Goal: Task Accomplishment & Management: Manage account settings

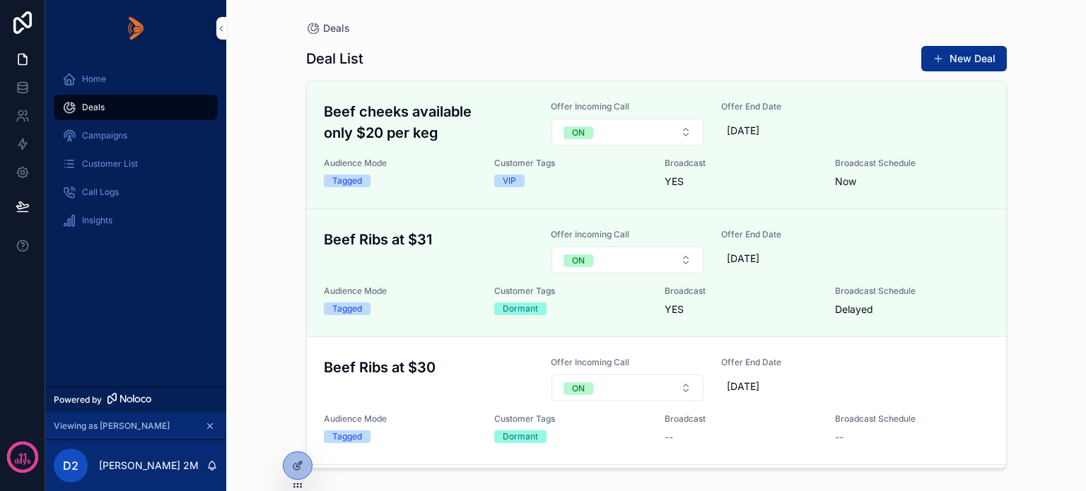
click at [95, 310] on div "Home Deals Campaigns Customer List Call Logs Insights" at bounding box center [135, 222] width 181 height 330
click at [28, 93] on icon at bounding box center [23, 88] width 14 height 14
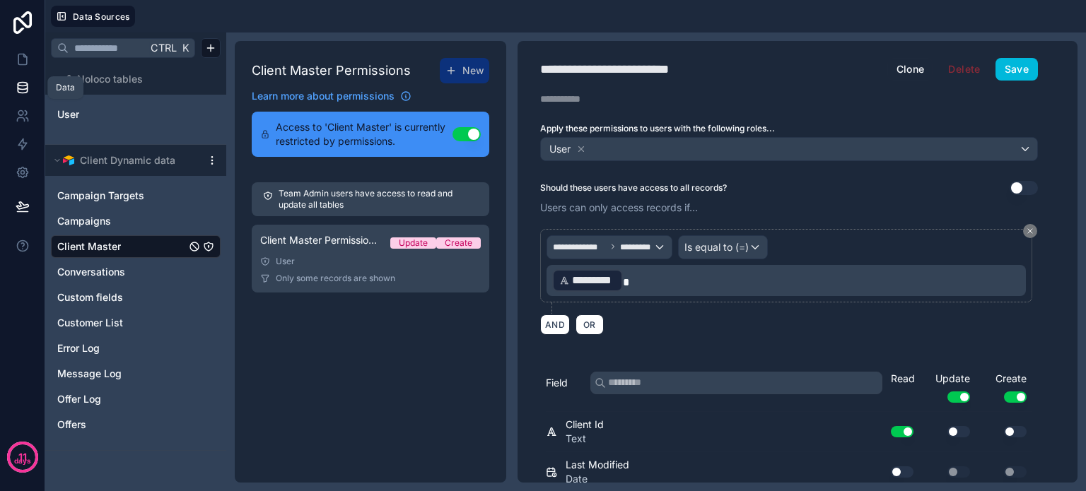
click at [21, 93] on icon at bounding box center [22, 91] width 9 height 6
click at [13, 55] on link at bounding box center [22, 59] width 45 height 28
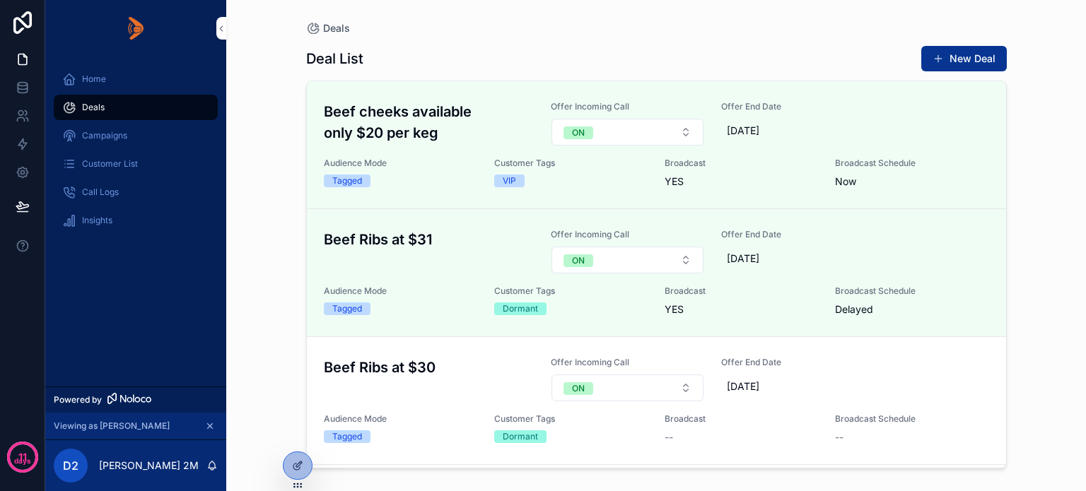
click at [294, 466] on icon at bounding box center [297, 465] width 11 height 11
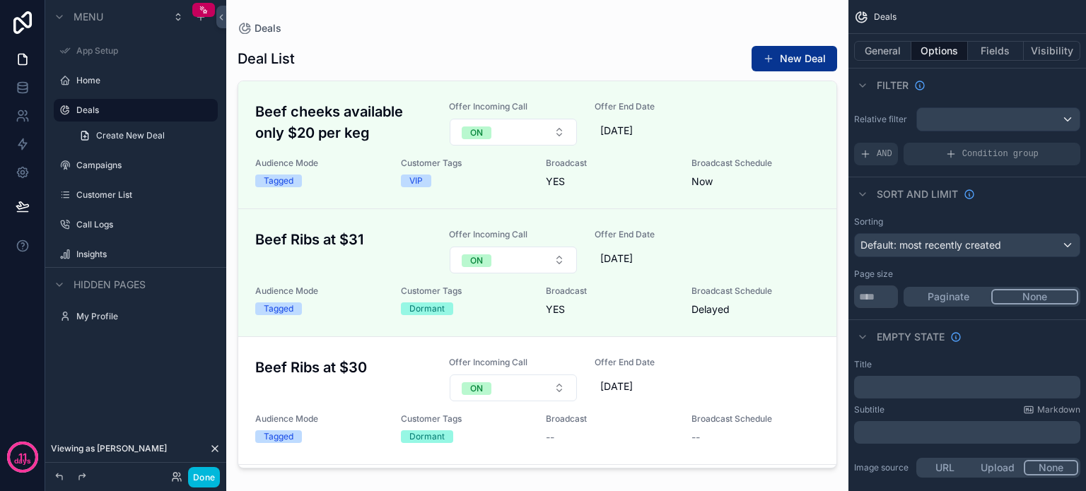
click at [978, 47] on button "Fields" at bounding box center [996, 51] width 57 height 20
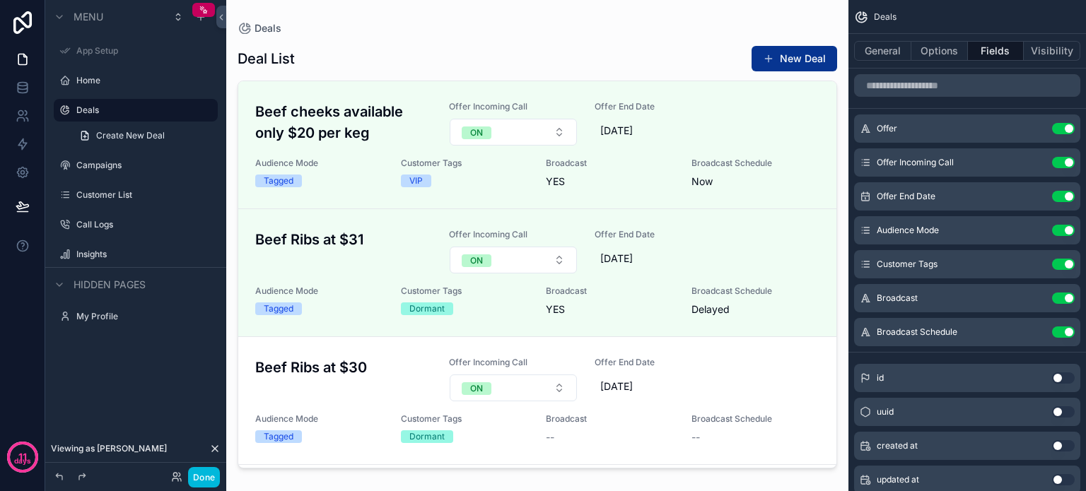
click at [0, 0] on button "scrollable content" at bounding box center [0, 0] width 0 height 0
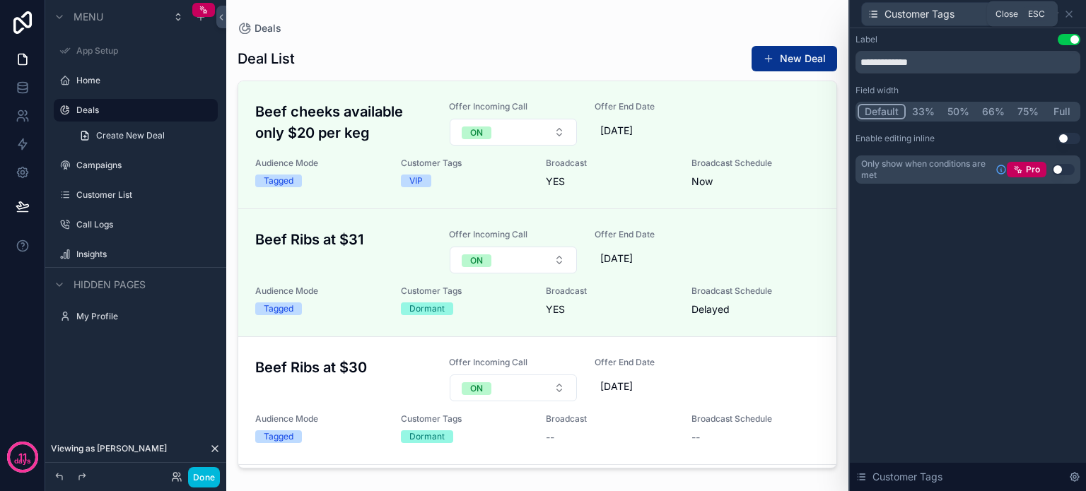
click at [1069, 15] on icon at bounding box center [1068, 13] width 11 height 11
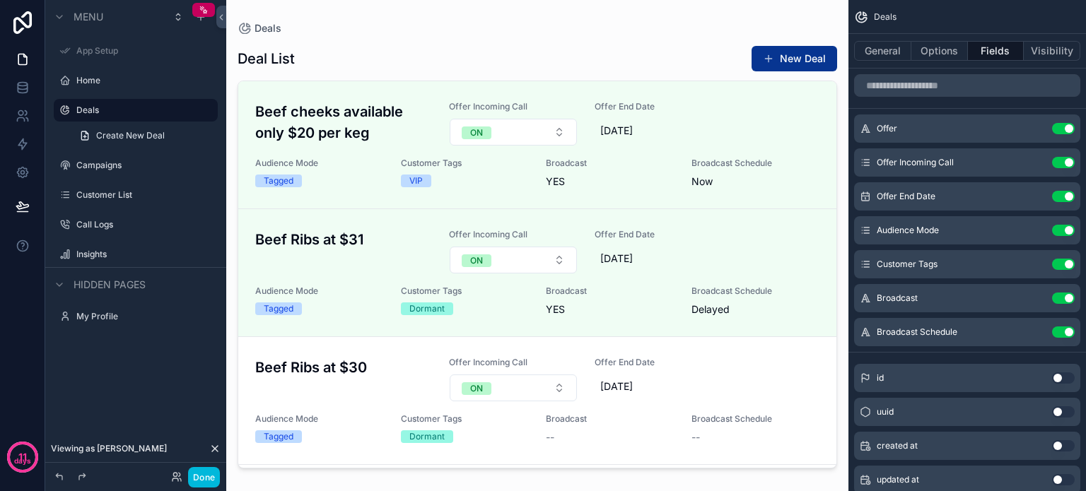
click at [896, 264] on span "Customer Tags" at bounding box center [907, 264] width 61 height 11
click at [790, 57] on div "scrollable content" at bounding box center [537, 237] width 622 height 474
click at [792, 57] on button "New Deal" at bounding box center [794, 58] width 86 height 25
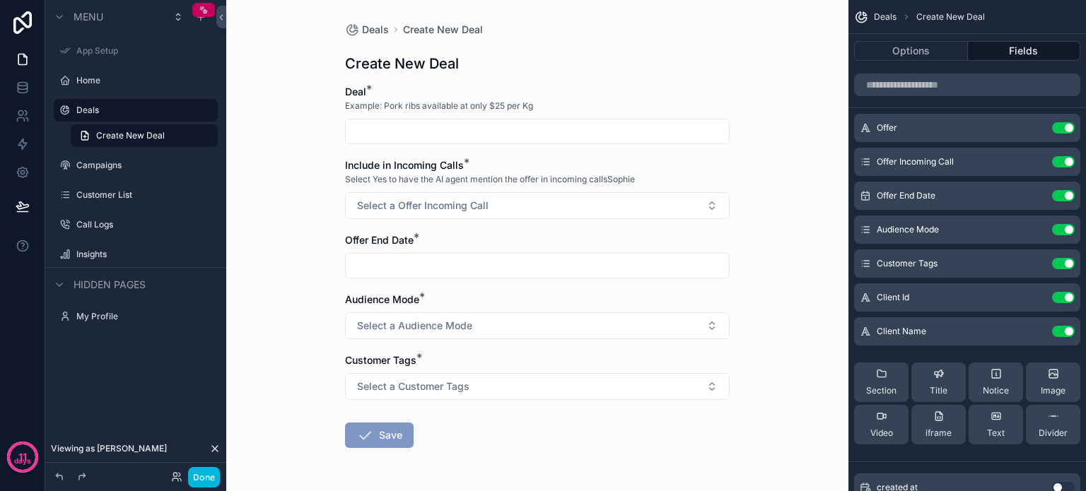
click at [0, 0] on icon "scrollable content" at bounding box center [0, 0] width 0 height 0
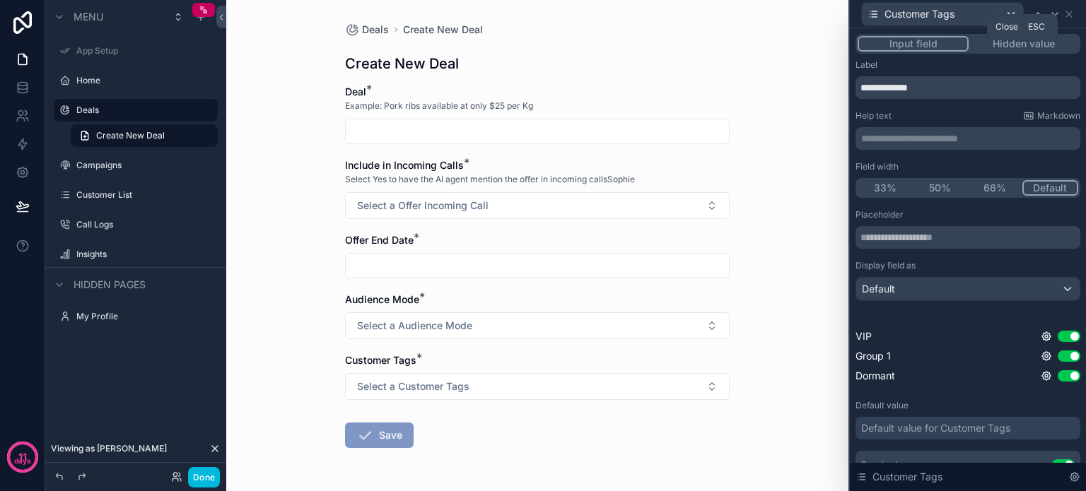
click at [1069, 16] on icon at bounding box center [1068, 13] width 11 height 11
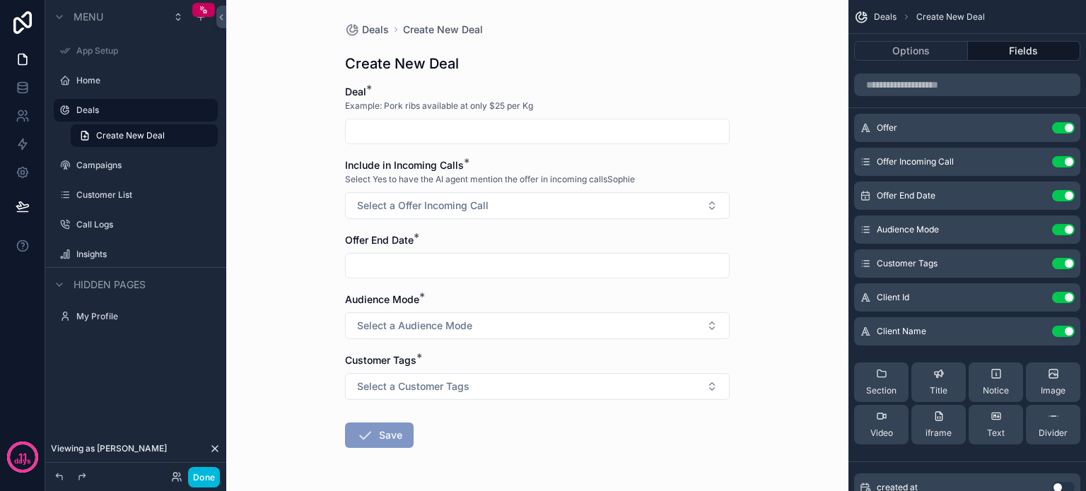
click at [1060, 259] on button "Use setting" at bounding box center [1063, 263] width 23 height 11
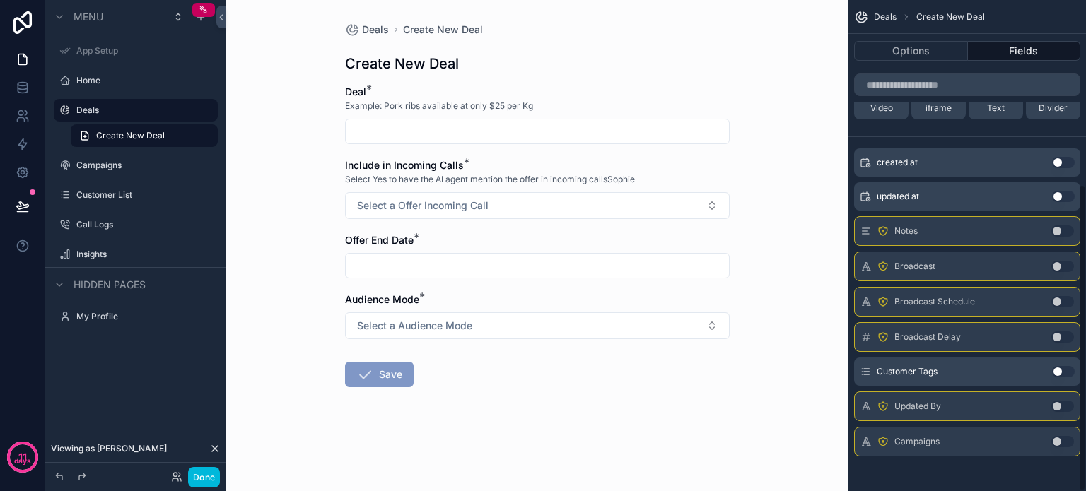
scroll to position [294, 0]
click at [1063, 366] on button "Use setting" at bounding box center [1063, 368] width 23 height 11
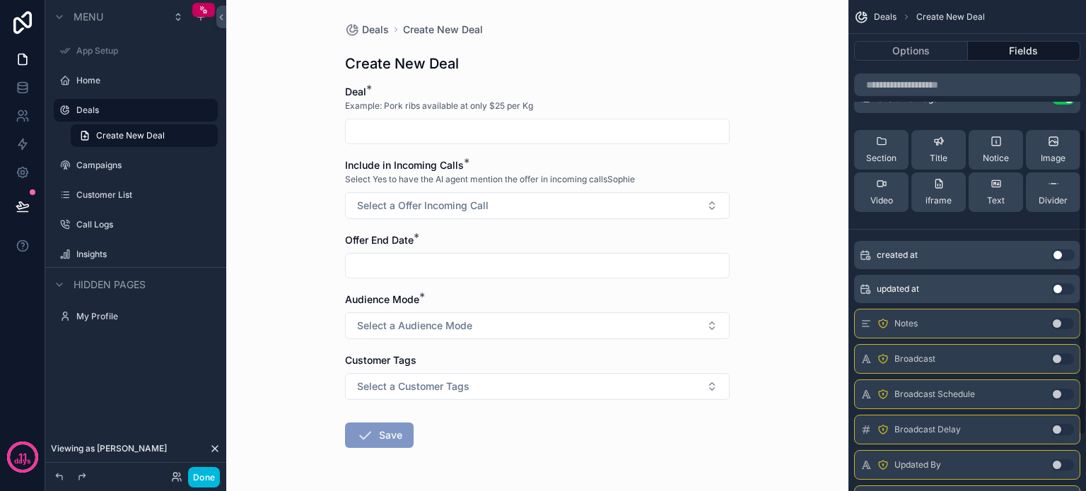
scroll to position [82, 0]
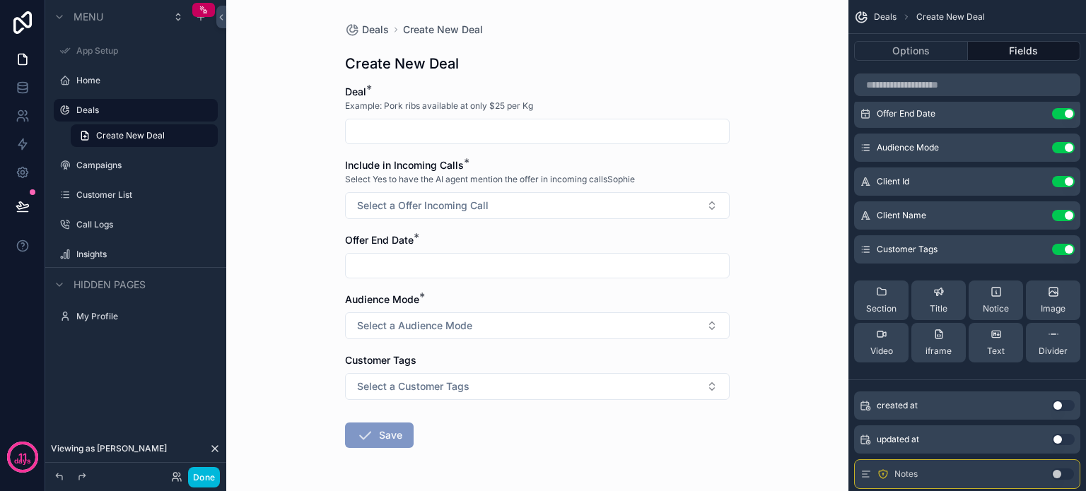
click at [0, 0] on icon "scrollable content" at bounding box center [0, 0] width 0 height 0
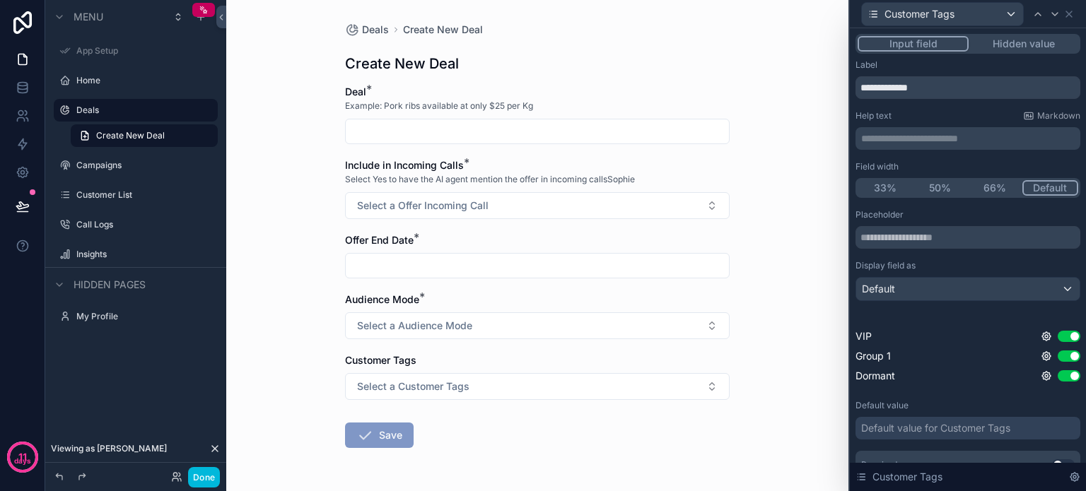
click at [1058, 334] on button "Use setting" at bounding box center [1069, 336] width 23 height 11
click at [1054, 351] on div "Use setting" at bounding box center [1061, 356] width 40 height 11
click at [1058, 372] on button "Use setting" at bounding box center [1069, 375] width 23 height 11
click at [1058, 356] on button "Use setting" at bounding box center [1069, 356] width 23 height 11
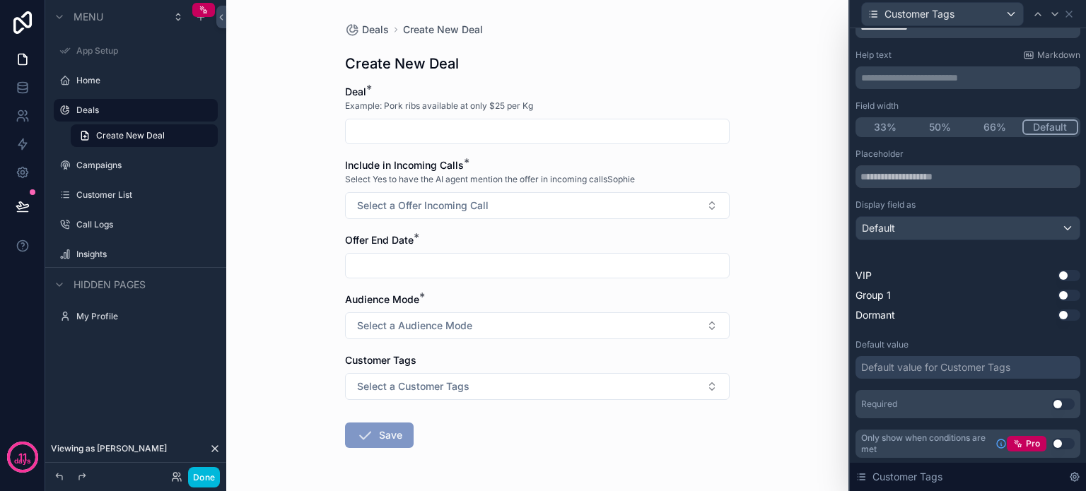
scroll to position [0, 0]
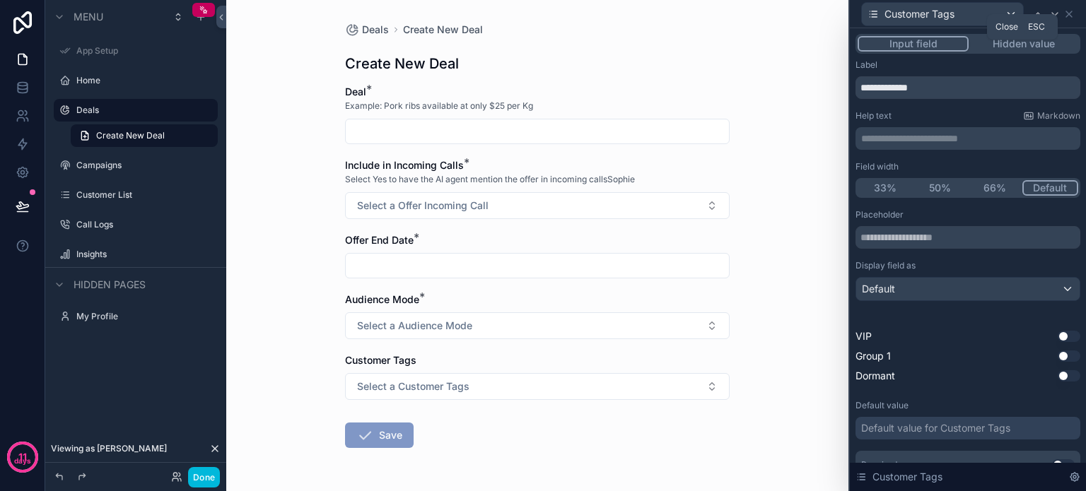
click at [1073, 11] on icon at bounding box center [1068, 13] width 11 height 11
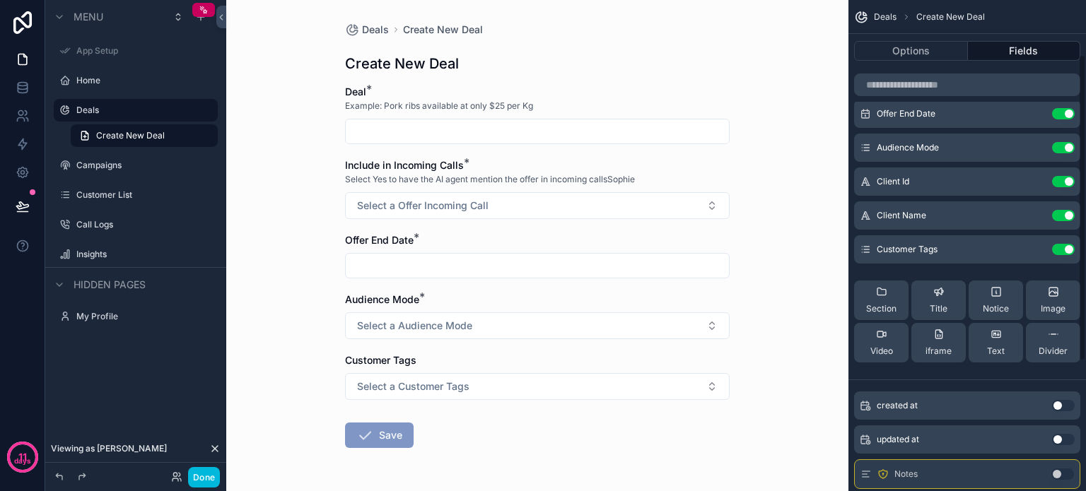
scroll to position [82, 0]
click at [1061, 245] on button "Use setting" at bounding box center [1063, 249] width 23 height 11
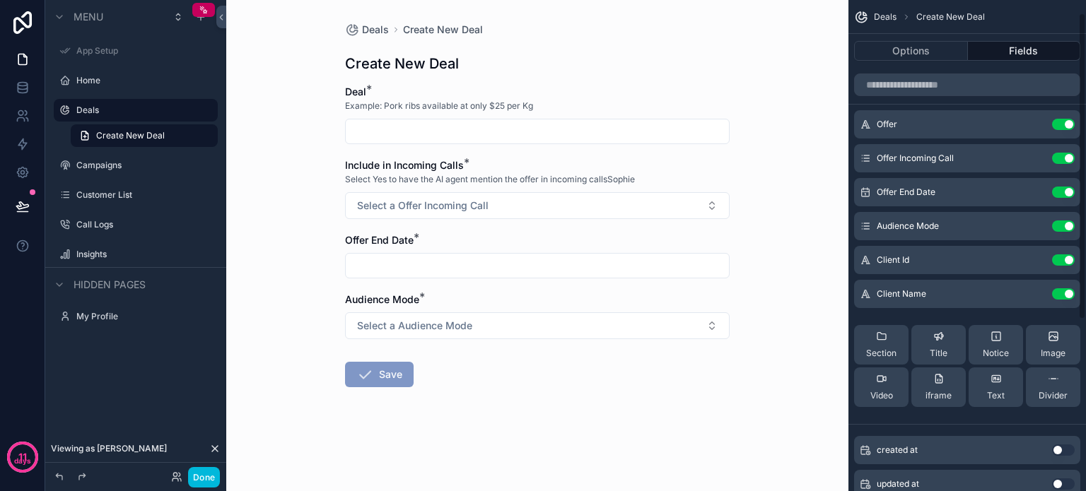
scroll to position [0, 0]
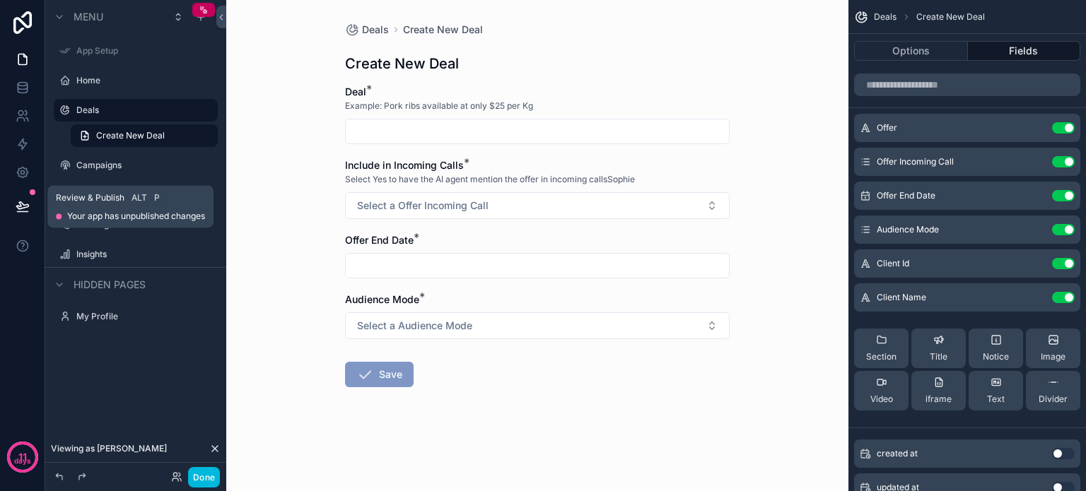
click at [25, 213] on icon at bounding box center [23, 206] width 14 height 14
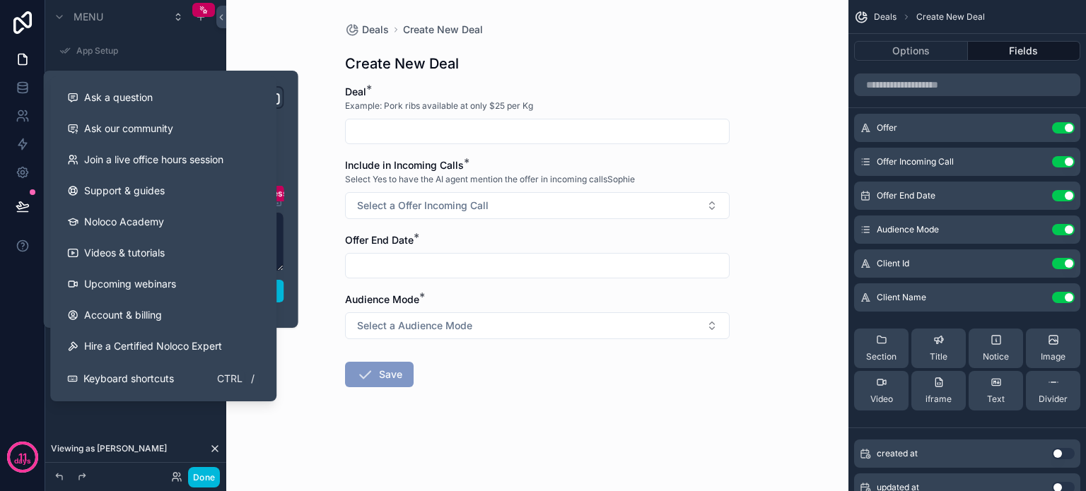
click at [95, 410] on div "Menu App Setup Home Deals Create New Deal Campaigns Customer List Call Logs Ins…" at bounding box center [135, 237] width 181 height 474
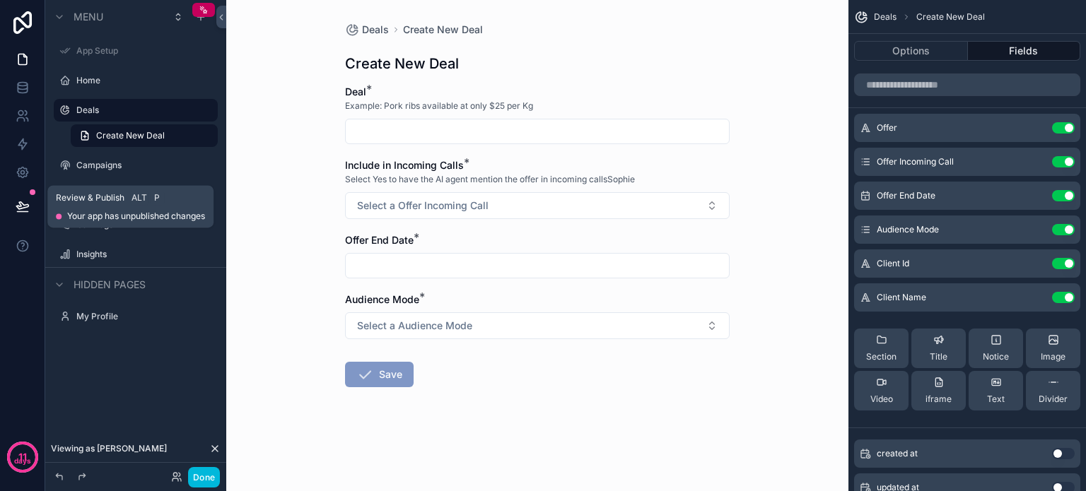
click at [25, 203] on icon at bounding box center [23, 206] width 14 height 14
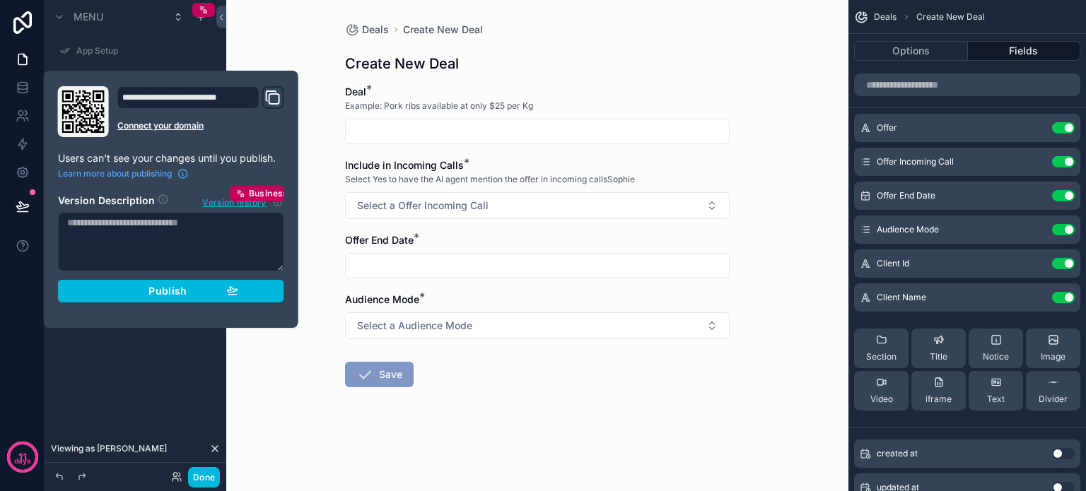
click at [119, 289] on div "Publish" at bounding box center [171, 291] width 134 height 13
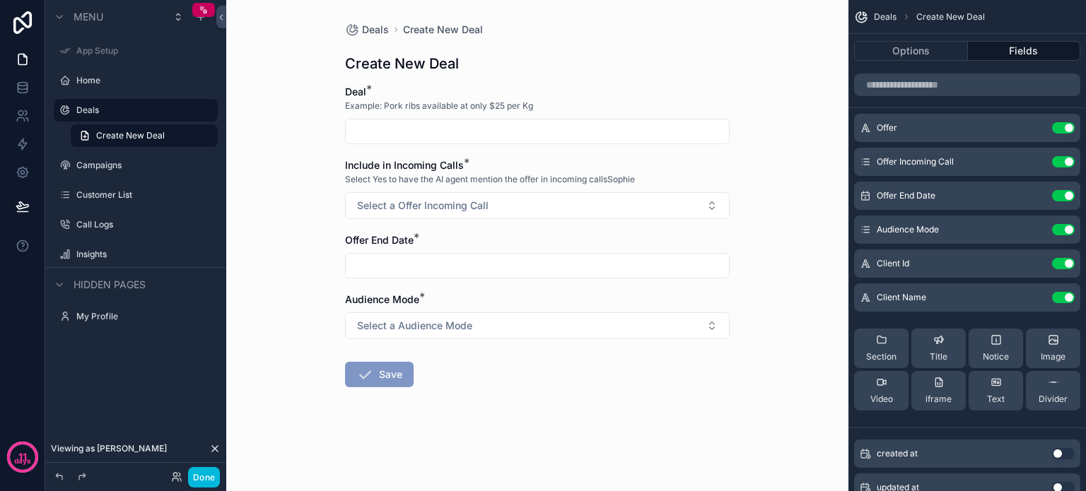
click at [125, 364] on div "Menu App Setup Home Deals Create New Deal Campaigns Customer List Call Logs Ins…" at bounding box center [135, 187] width 181 height 375
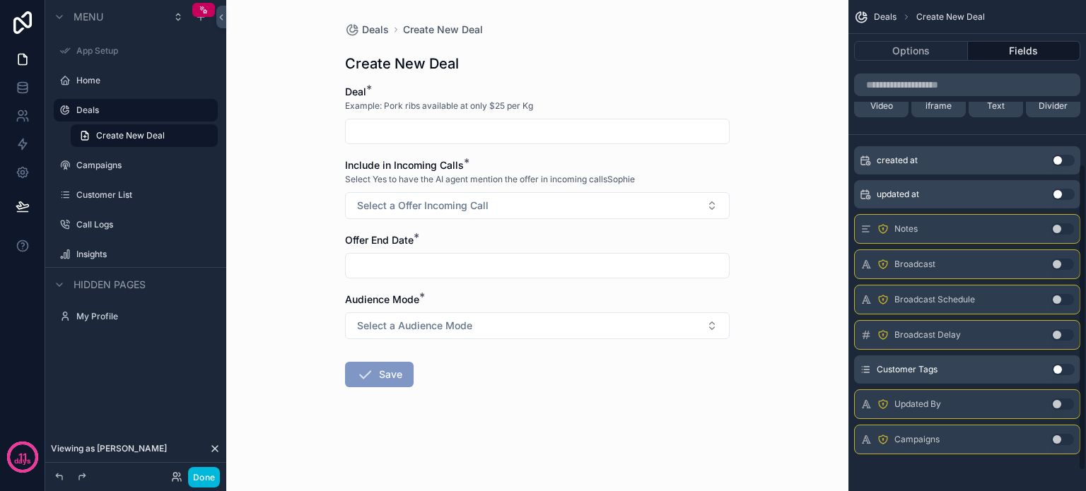
scroll to position [294, 0]
click at [1065, 365] on button "Use setting" at bounding box center [1063, 368] width 23 height 11
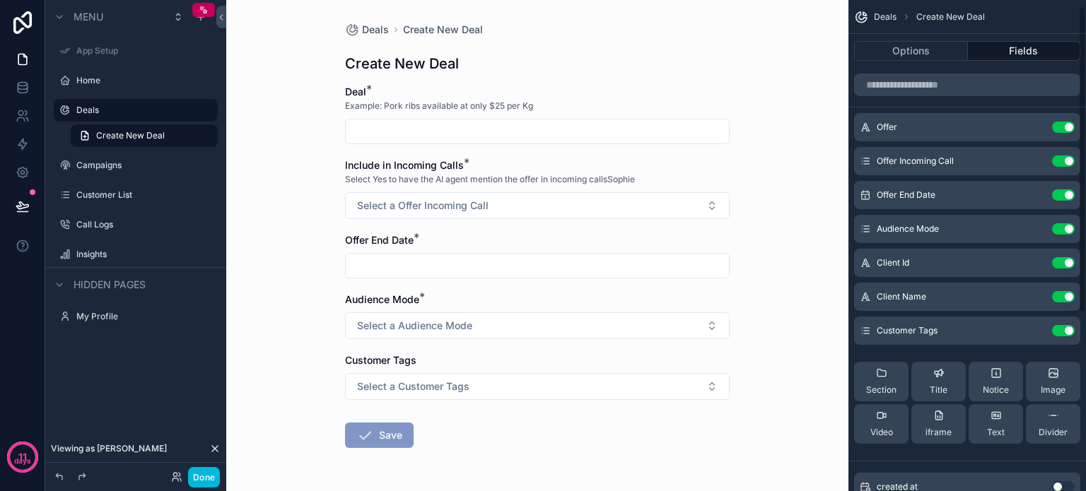
scroll to position [0, 0]
click at [0, 0] on button "scrollable content" at bounding box center [0, 0] width 0 height 0
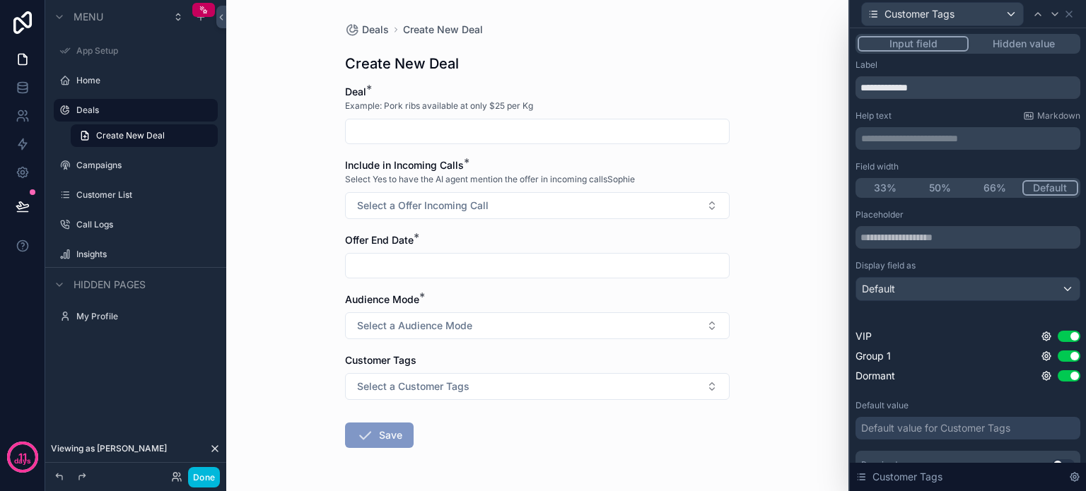
scroll to position [61, 0]
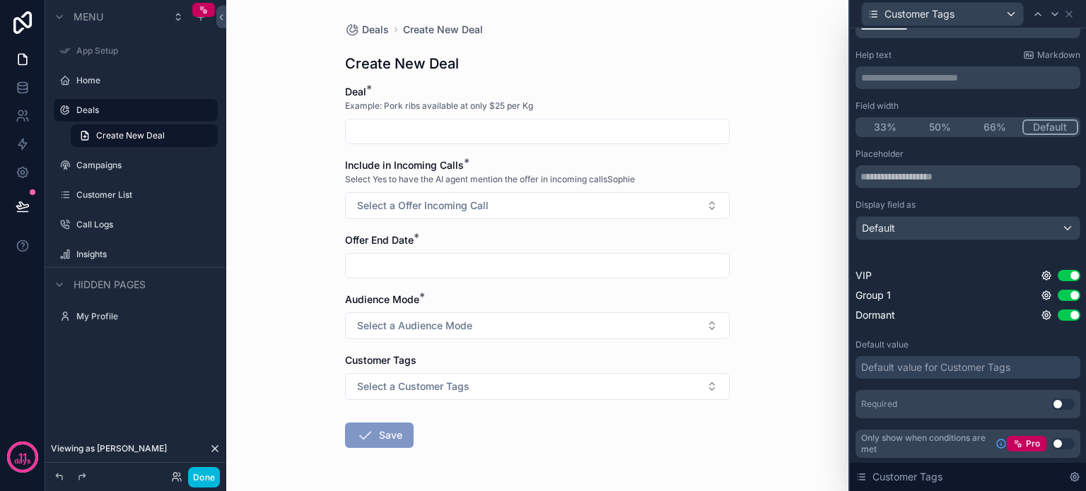
click at [1075, 473] on icon at bounding box center [1074, 477] width 8 height 8
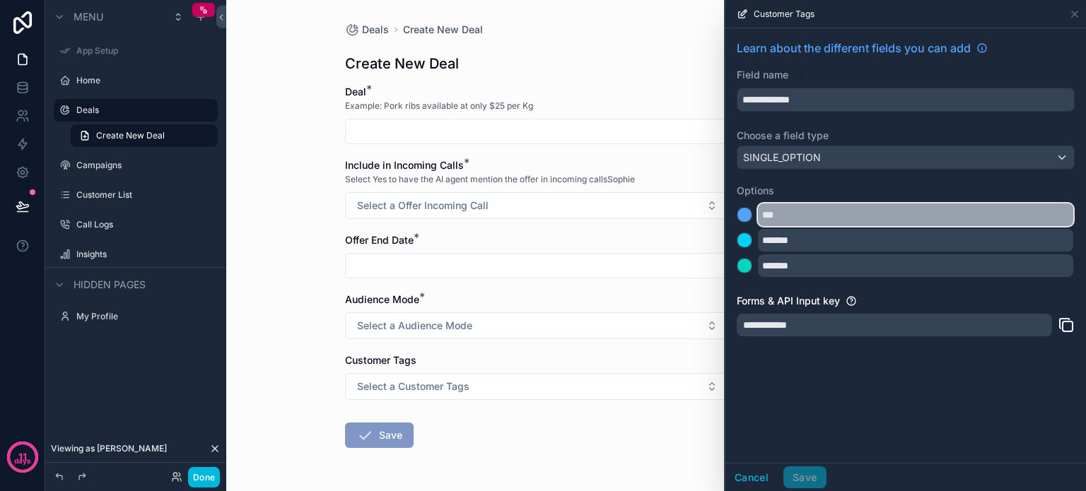
click at [783, 217] on input "***" at bounding box center [915, 215] width 315 height 23
click at [783, 214] on input "***" at bounding box center [915, 215] width 315 height 23
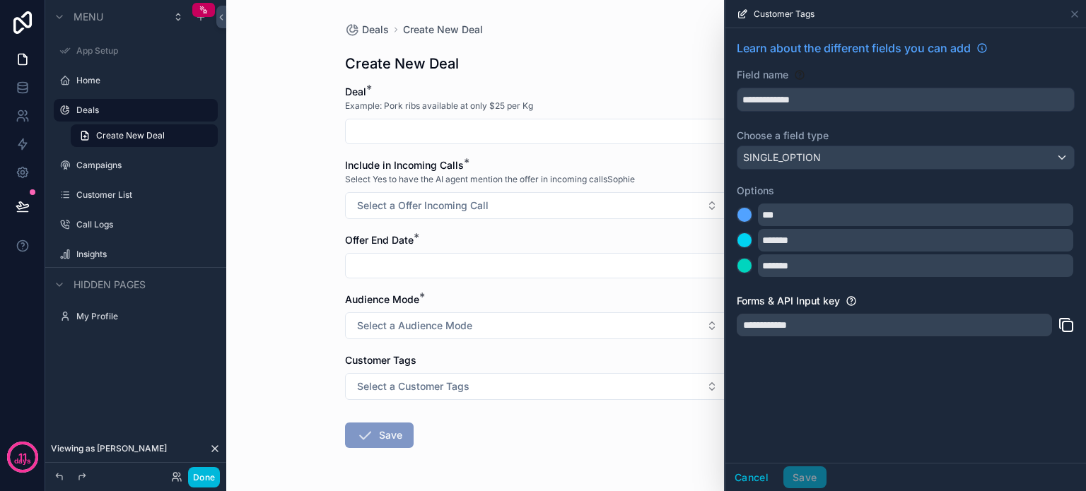
click at [747, 189] on label "Options" at bounding box center [906, 191] width 338 height 14
click at [746, 291] on div "**********" at bounding box center [905, 192] width 361 height 328
click at [737, 18] on icon at bounding box center [742, 13] width 11 height 11
click at [1070, 13] on icon at bounding box center [1074, 13] width 11 height 11
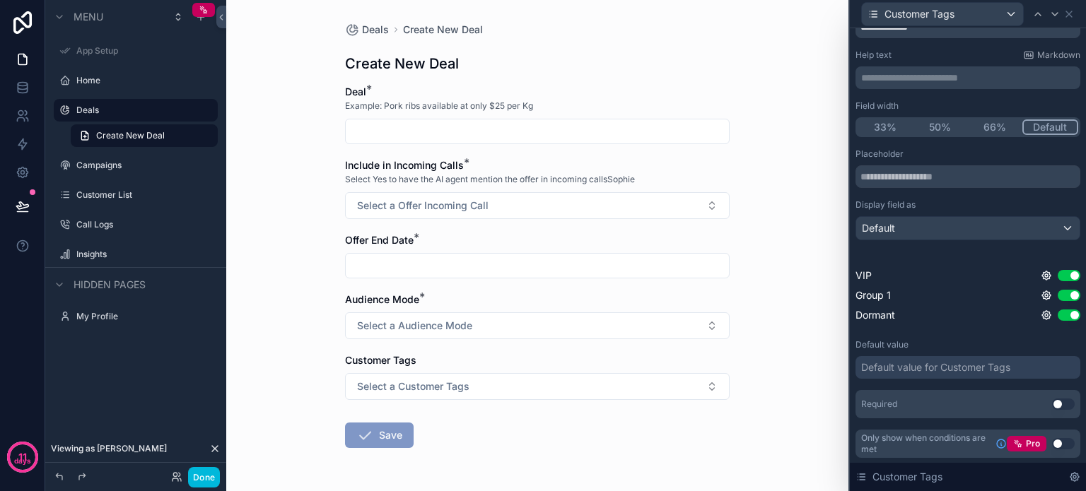
click at [1041, 270] on icon at bounding box center [1046, 275] width 11 height 11
click at [964, 335] on div "Placeholder Display field as Default VIP Use setting Group 1 Use setting Dorman…" at bounding box center [967, 283] width 225 height 270
click at [1058, 275] on button "Use setting" at bounding box center [1069, 275] width 23 height 11
click at [1058, 293] on button "Use setting" at bounding box center [1069, 295] width 23 height 11
click at [1058, 319] on button "Use setting" at bounding box center [1069, 315] width 23 height 11
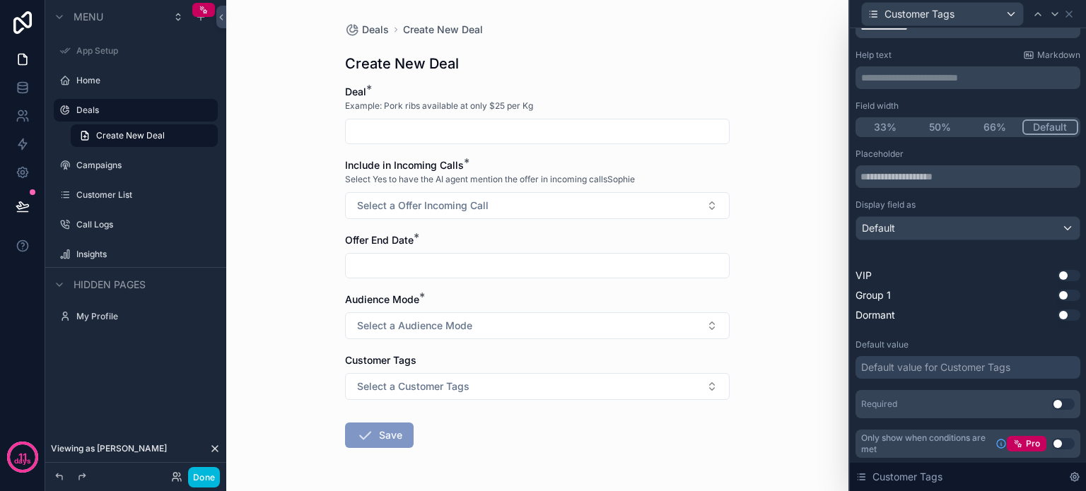
click at [203, 478] on button "Done" at bounding box center [204, 477] width 32 height 21
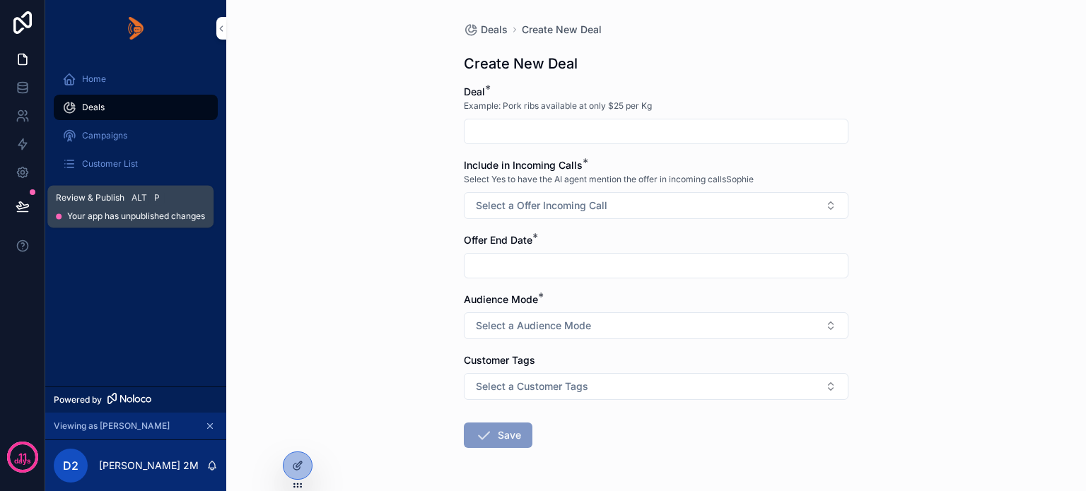
click at [24, 208] on icon at bounding box center [22, 205] width 12 height 7
click at [24, 205] on icon at bounding box center [22, 205] width 12 height 7
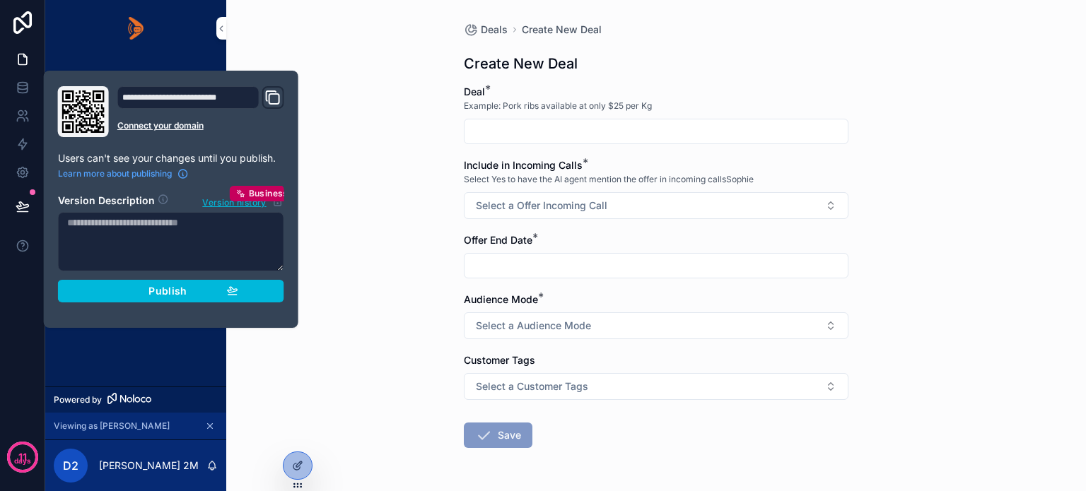
click at [149, 293] on span "Publish" at bounding box center [167, 291] width 38 height 13
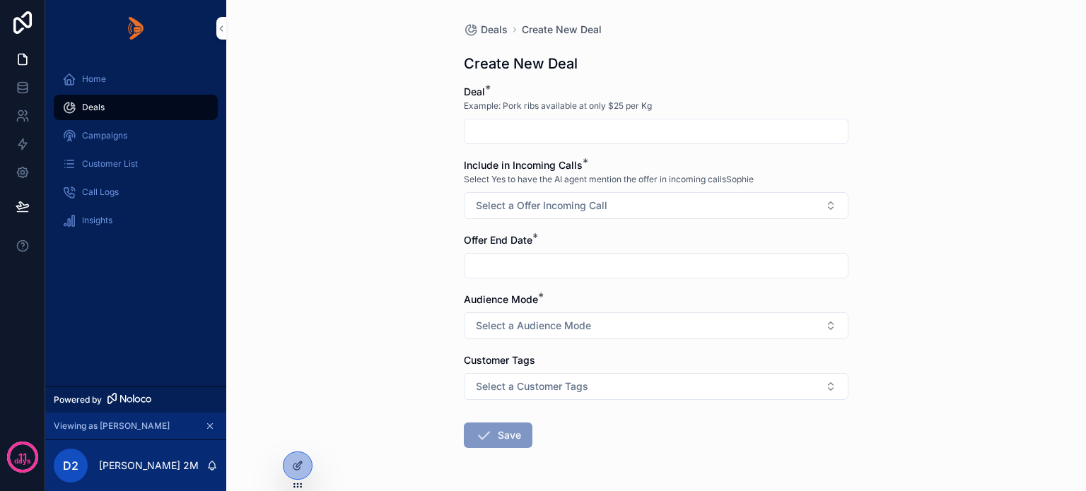
click at [380, 282] on div "Deals Create New Deal Create New Deal Deal * Example: Pork ribs available at on…" at bounding box center [656, 245] width 860 height 491
click at [131, 333] on div "Home Deals Campaigns Customer List Call Logs Insights" at bounding box center [135, 222] width 181 height 330
click at [31, 88] on link at bounding box center [22, 88] width 45 height 28
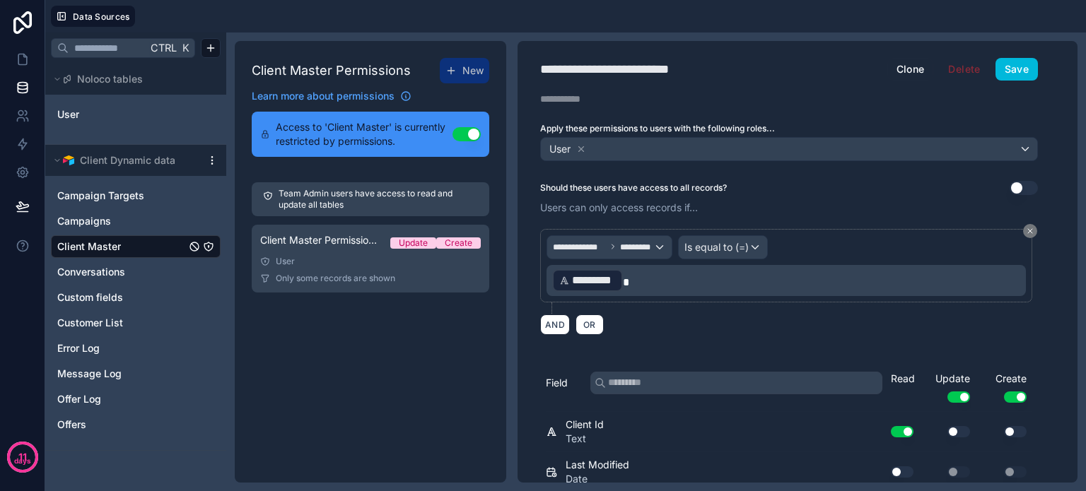
click at [65, 419] on span "Offers" at bounding box center [71, 425] width 29 height 14
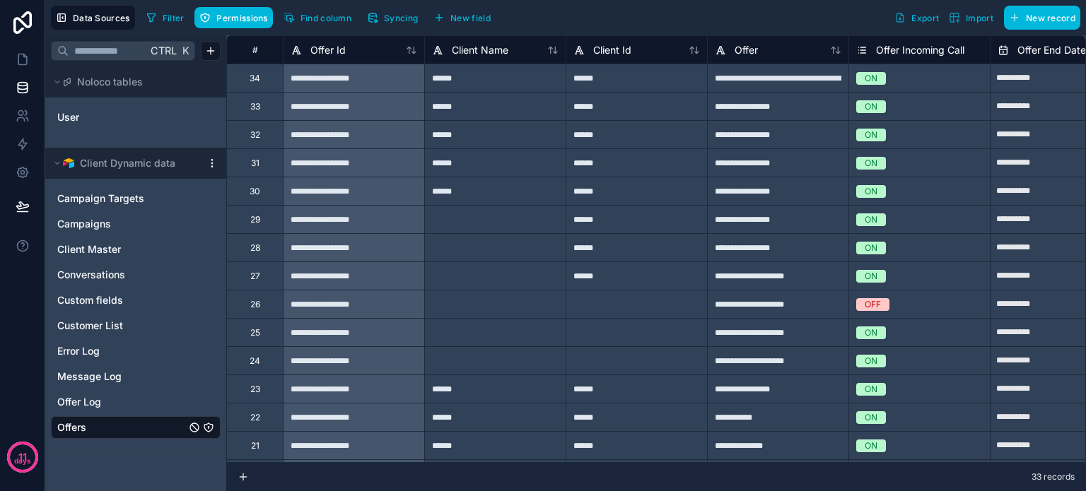
click at [393, 21] on span "Syncing" at bounding box center [401, 18] width 34 height 11
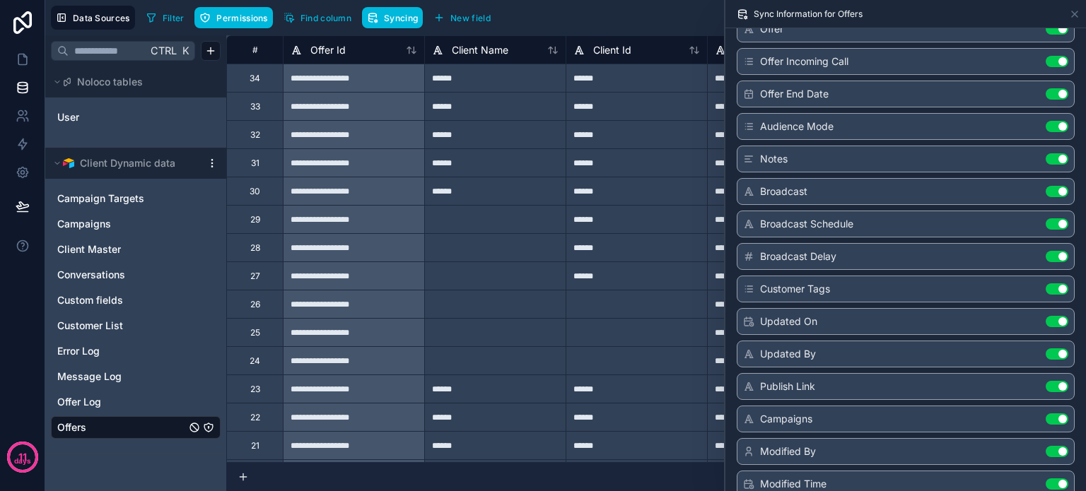
scroll to position [276, 0]
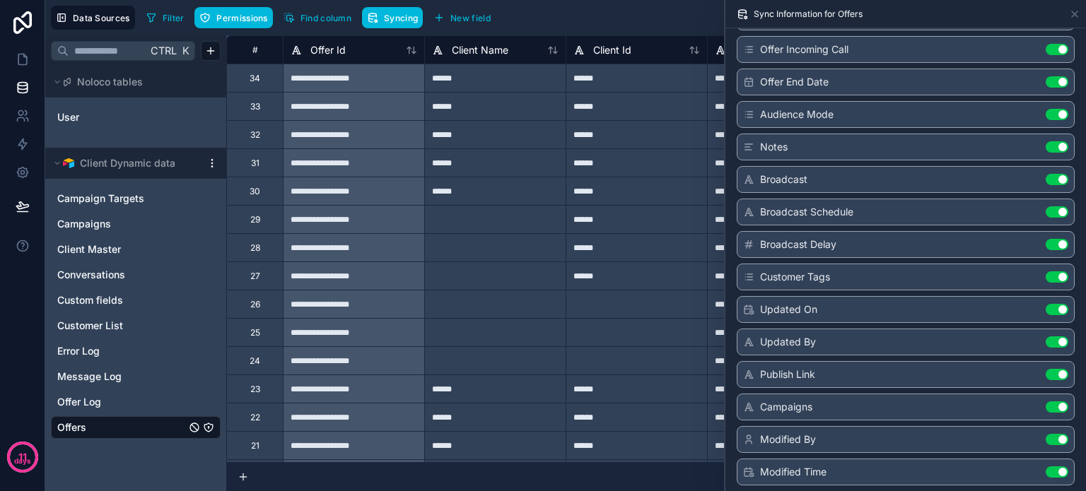
click at [747, 277] on icon at bounding box center [749, 277] width 5 height 0
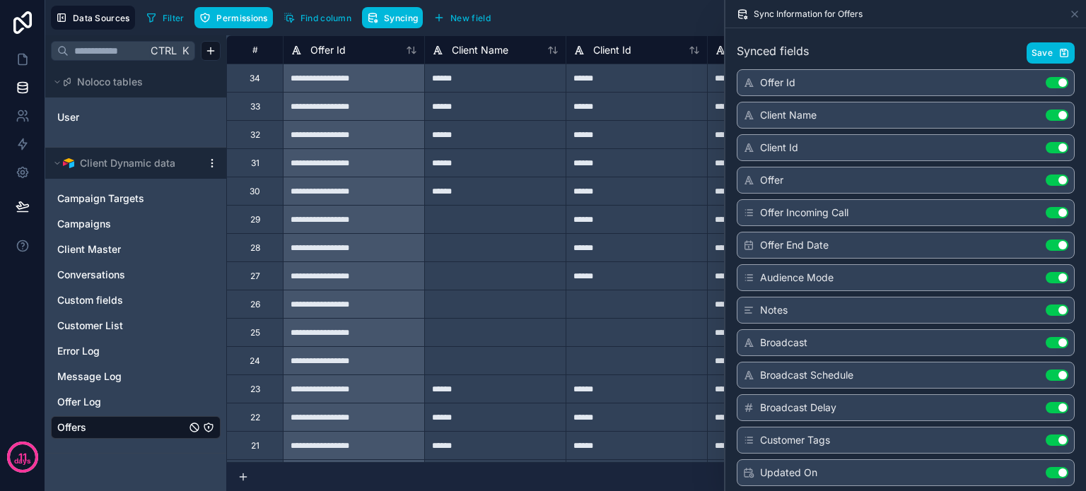
scroll to position [0, 0]
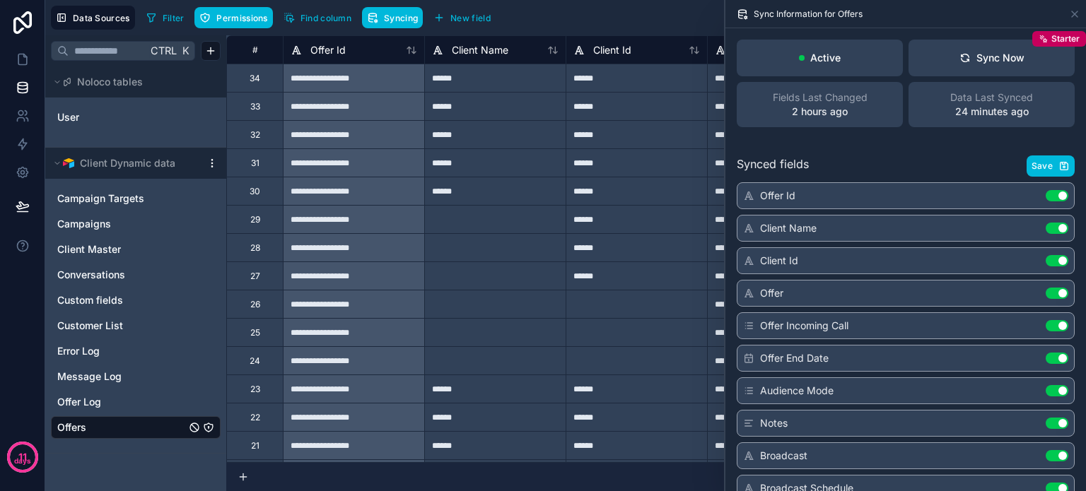
click at [981, 62] on div "Sync Now" at bounding box center [991, 58] width 65 height 14
click at [89, 319] on span "Customer List" at bounding box center [90, 326] width 66 height 14
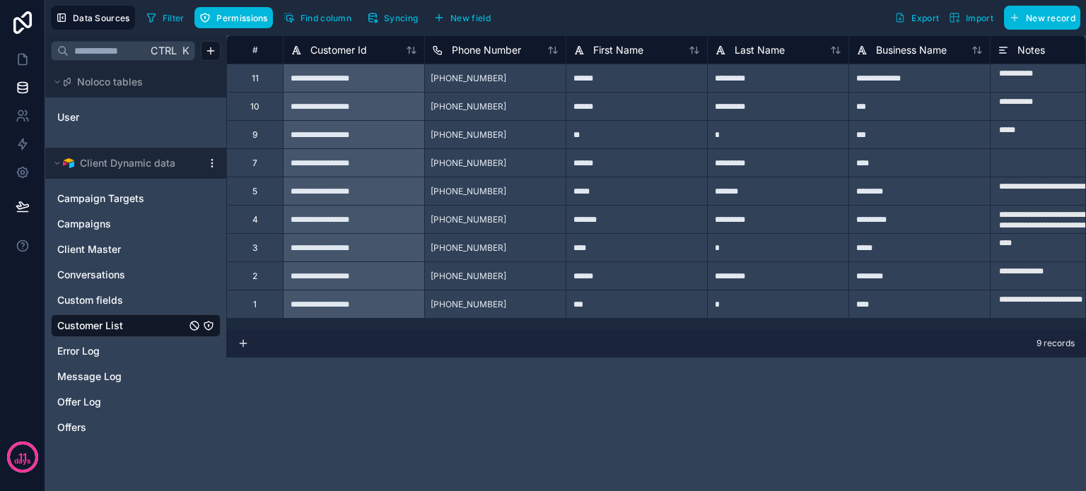
click at [390, 11] on button "Syncing" at bounding box center [392, 17] width 61 height 21
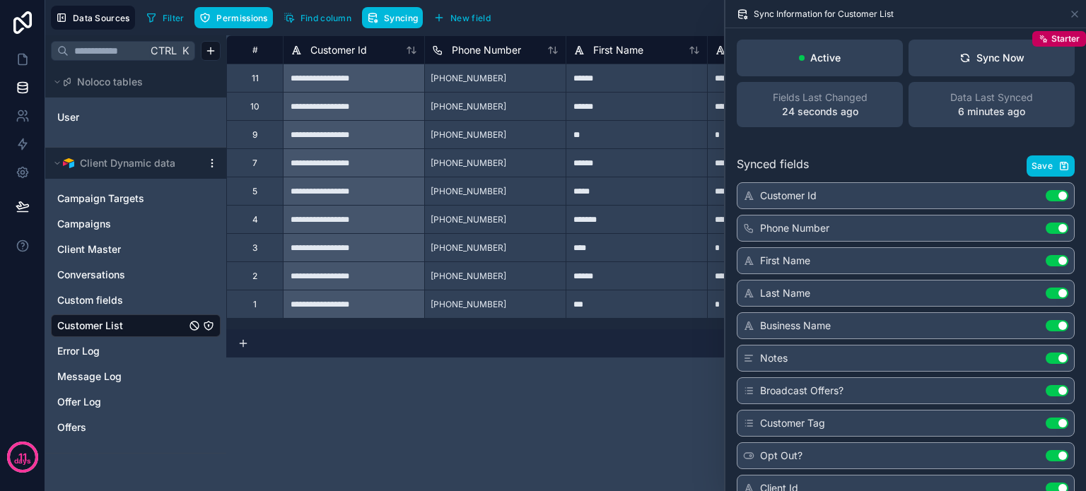
click at [970, 65] on button "Sync Now Starter" at bounding box center [991, 58] width 166 height 37
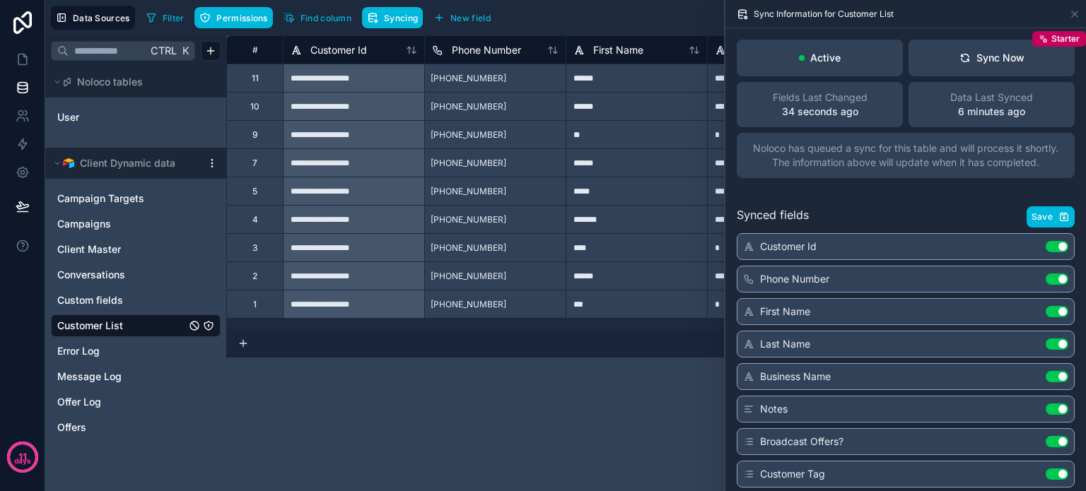
click at [1031, 211] on span "Save" at bounding box center [1041, 216] width 21 height 11
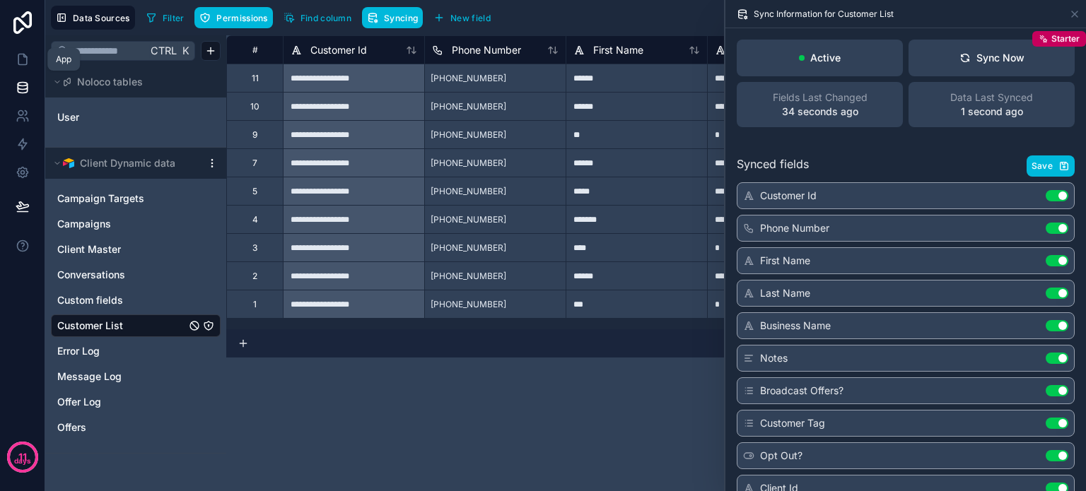
click at [16, 57] on icon at bounding box center [23, 59] width 14 height 14
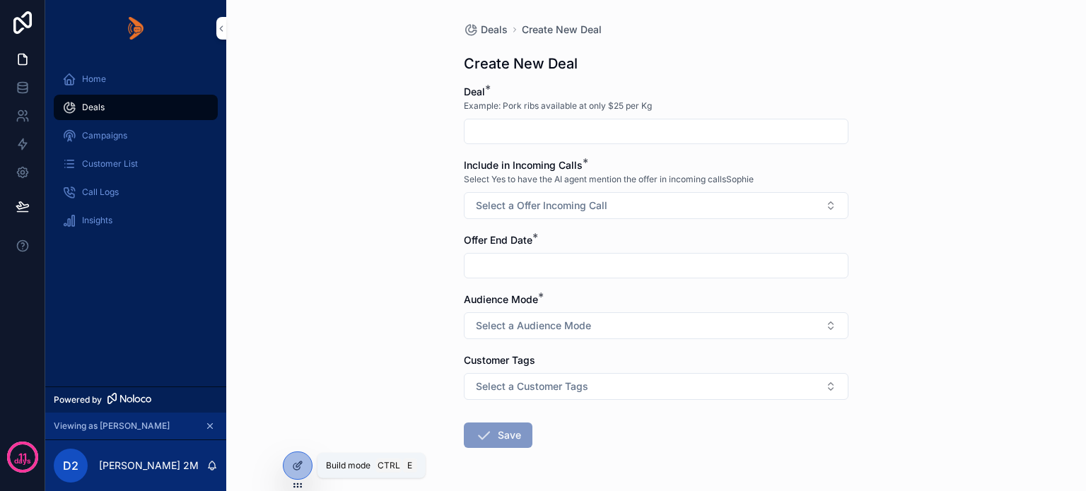
click at [303, 464] on icon at bounding box center [297, 465] width 11 height 11
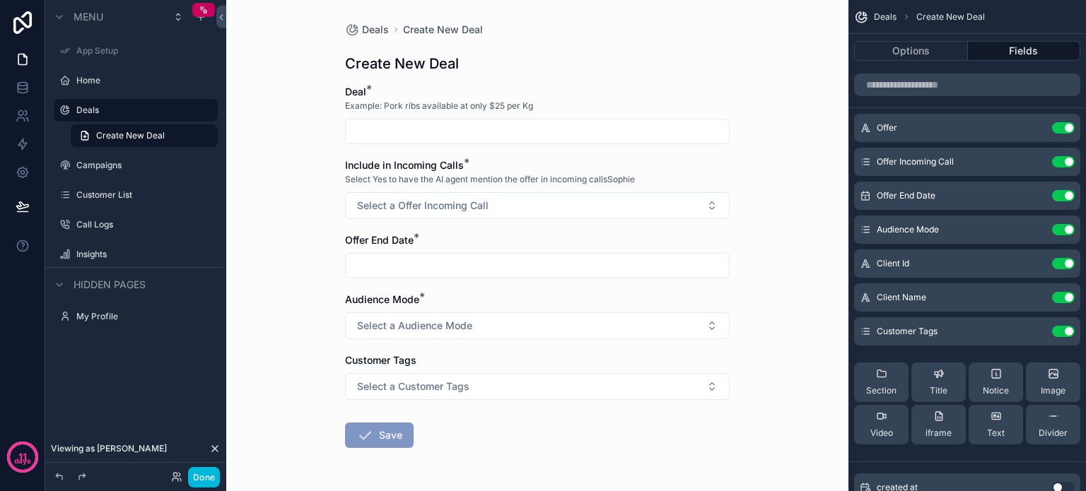
click at [0, 0] on icon "scrollable content" at bounding box center [0, 0] width 0 height 0
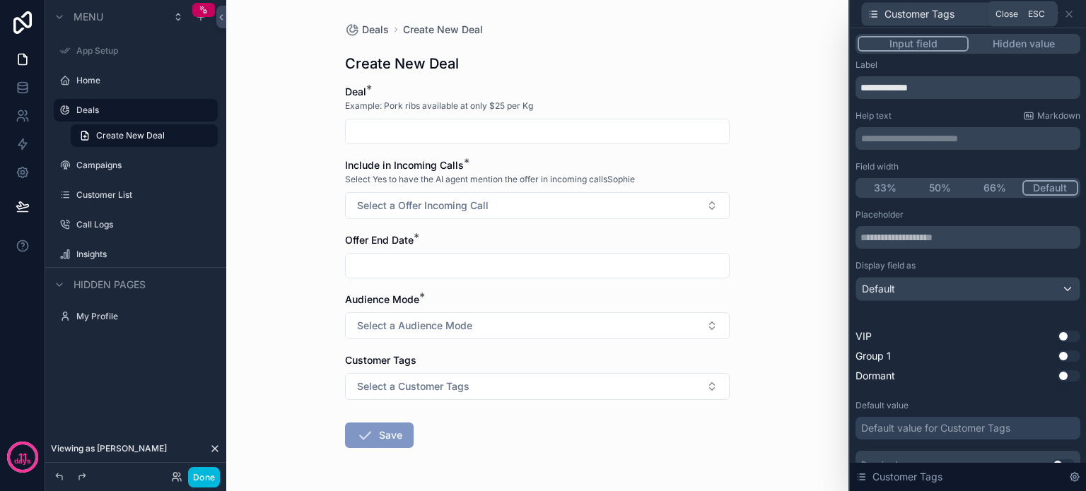
click at [1067, 14] on icon at bounding box center [1069, 14] width 6 height 6
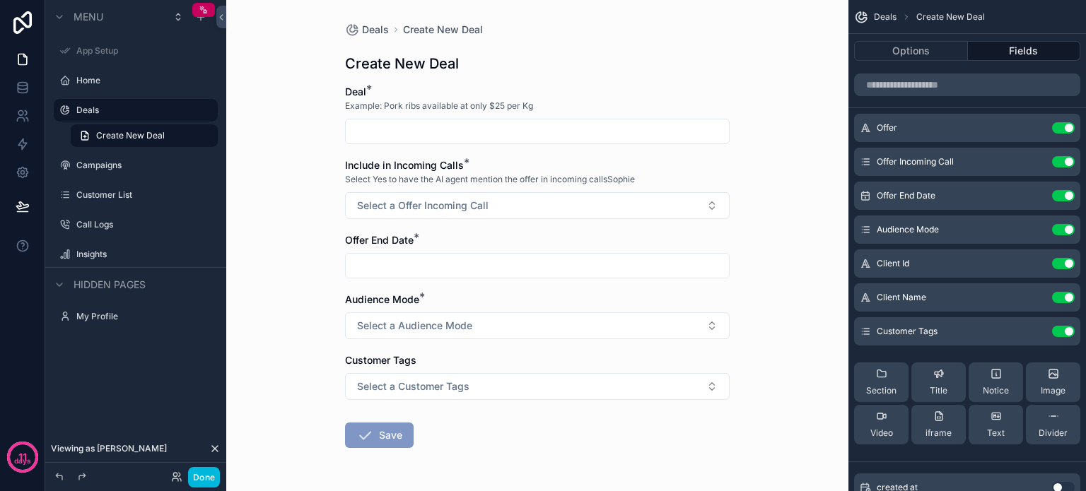
click at [1060, 328] on button "Use setting" at bounding box center [1063, 331] width 23 height 11
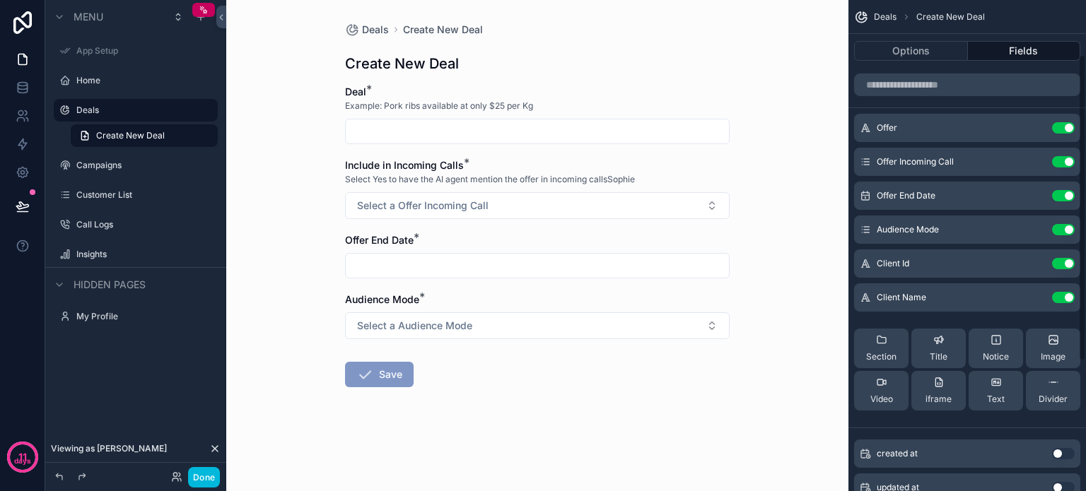
scroll to position [283, 0]
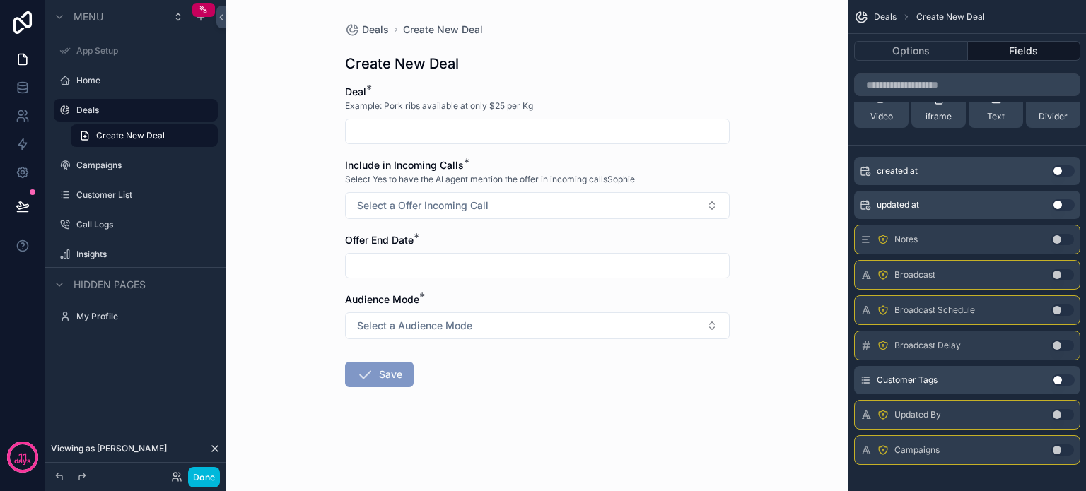
click at [196, 469] on button "Done" at bounding box center [204, 477] width 32 height 21
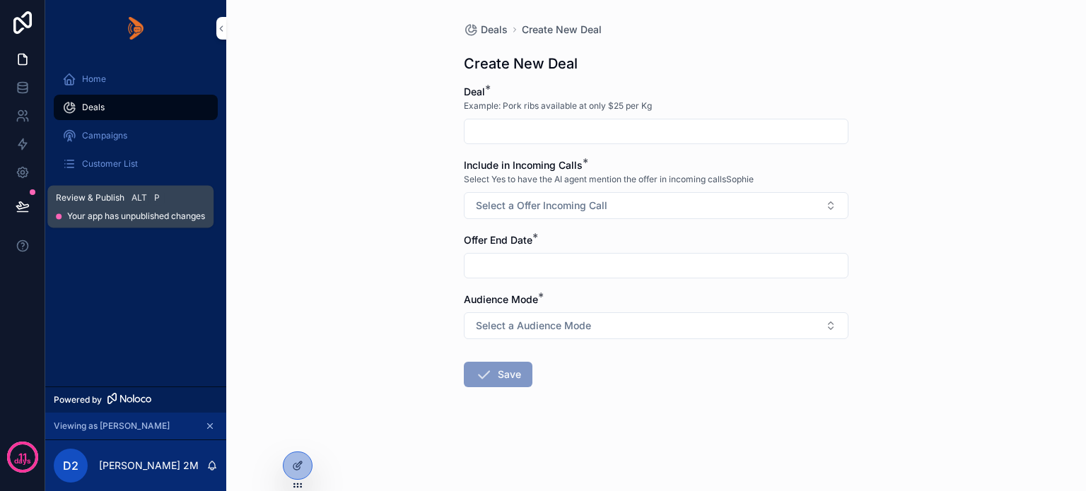
click at [29, 211] on button at bounding box center [22, 207] width 31 height 40
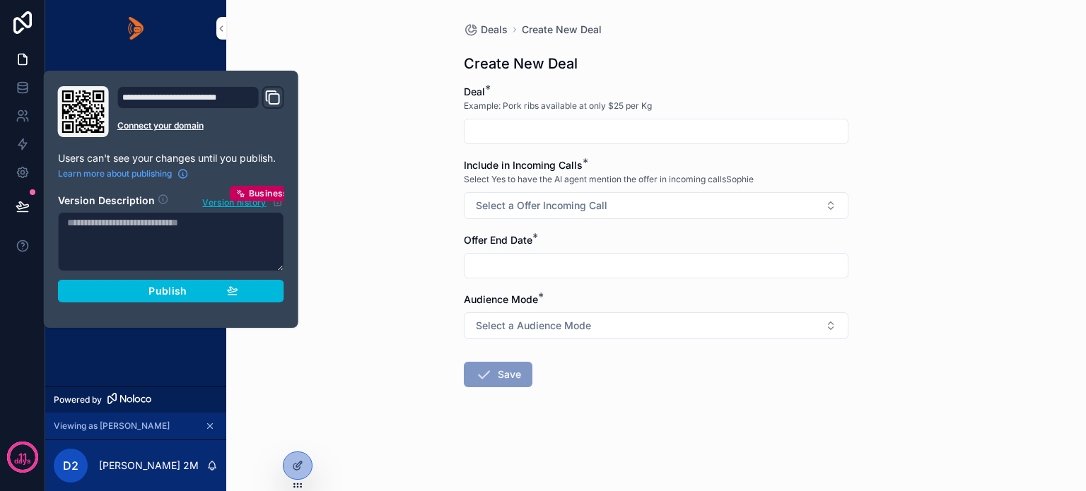
click at [115, 288] on div "Publish" at bounding box center [171, 291] width 134 height 13
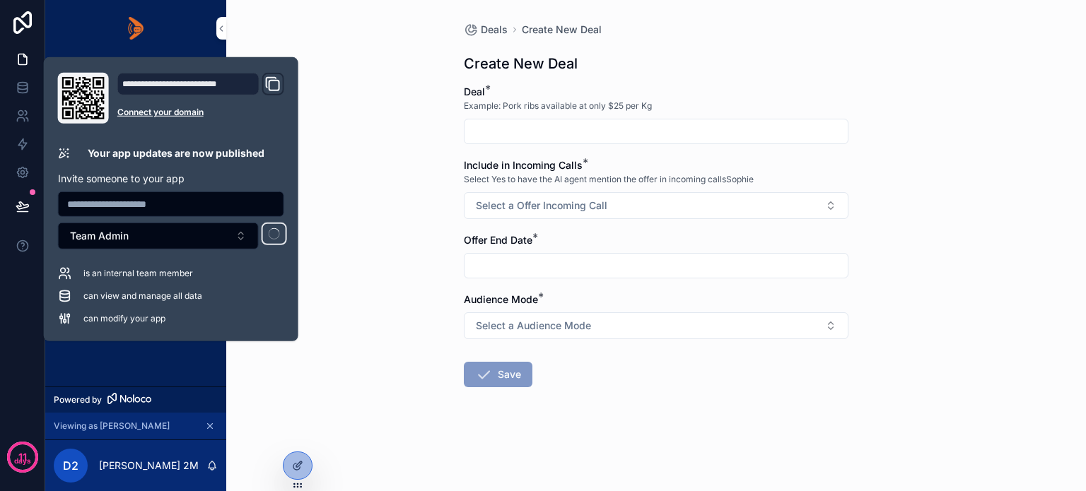
click at [160, 375] on div "Home Deals Campaigns Customer List Call Logs Insights" at bounding box center [135, 222] width 181 height 330
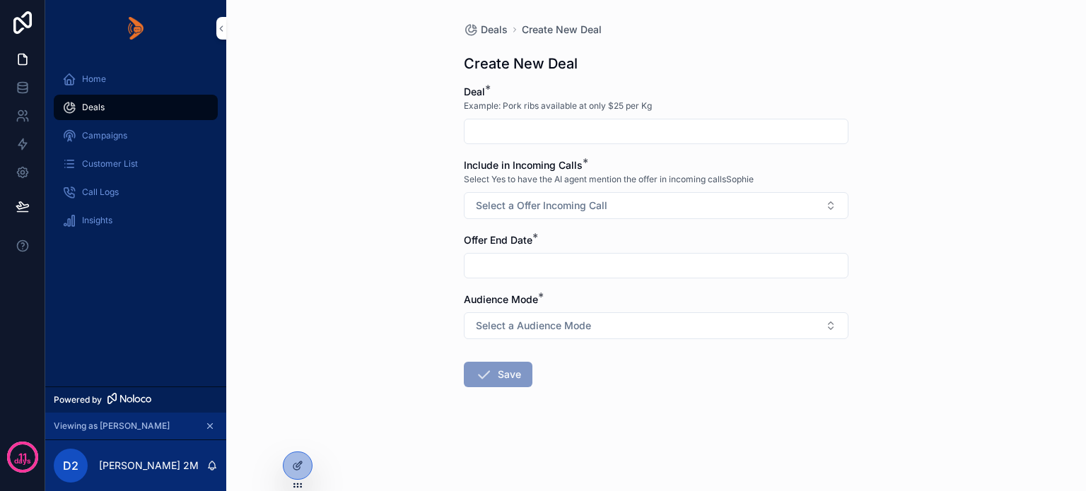
click at [292, 464] on icon at bounding box center [297, 465] width 11 height 11
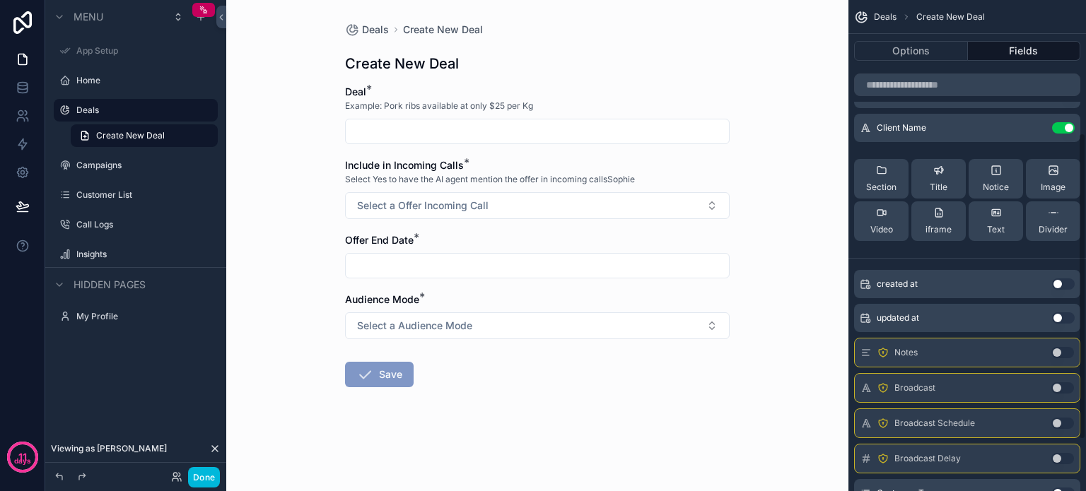
scroll to position [212, 0]
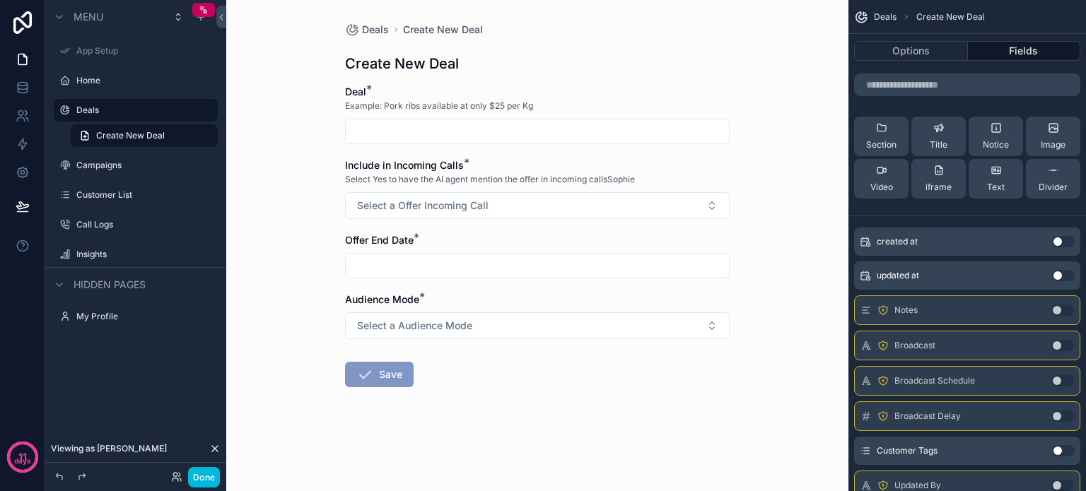
click at [1068, 449] on button "Use setting" at bounding box center [1063, 450] width 23 height 11
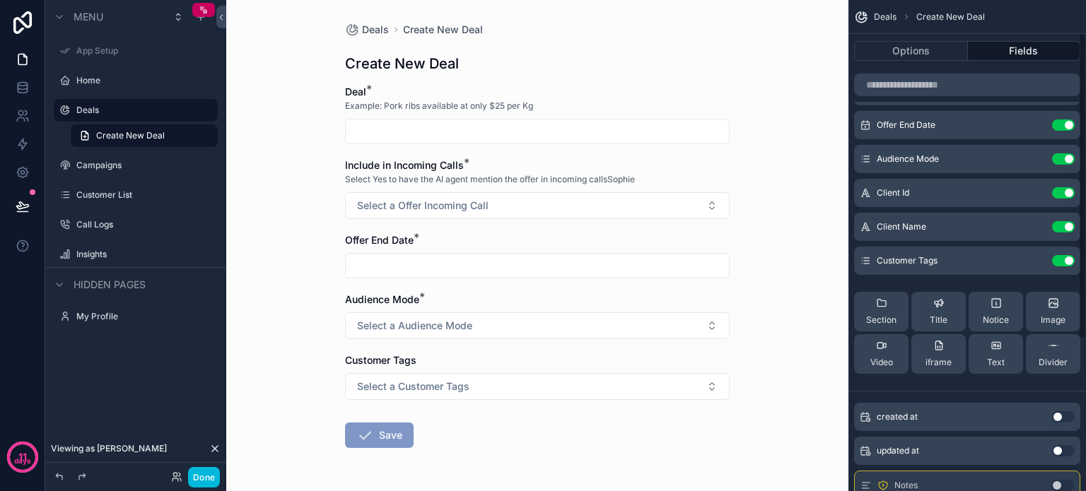
scroll to position [0, 0]
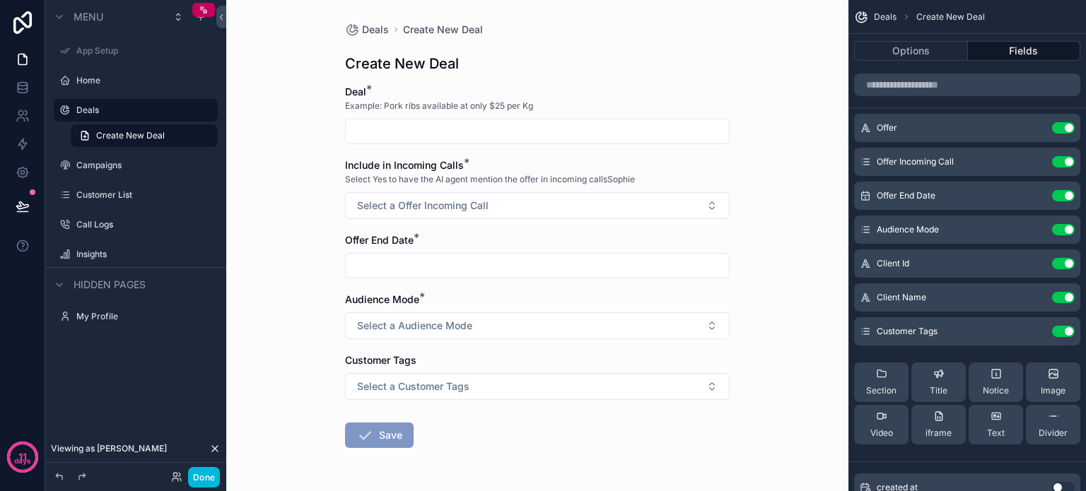
click at [0, 0] on icon "scrollable content" at bounding box center [0, 0] width 0 height 0
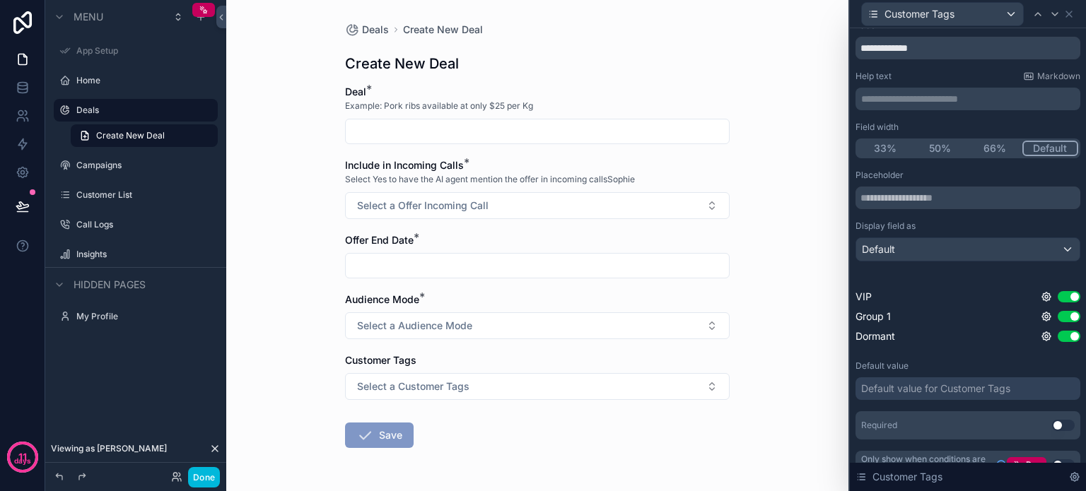
scroll to position [61, 0]
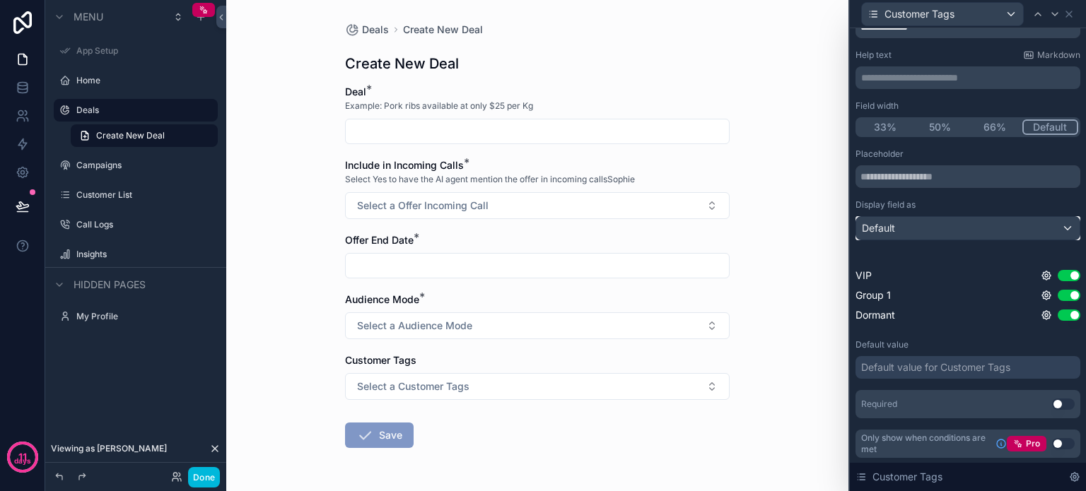
click at [937, 228] on div "Default" at bounding box center [967, 228] width 223 height 23
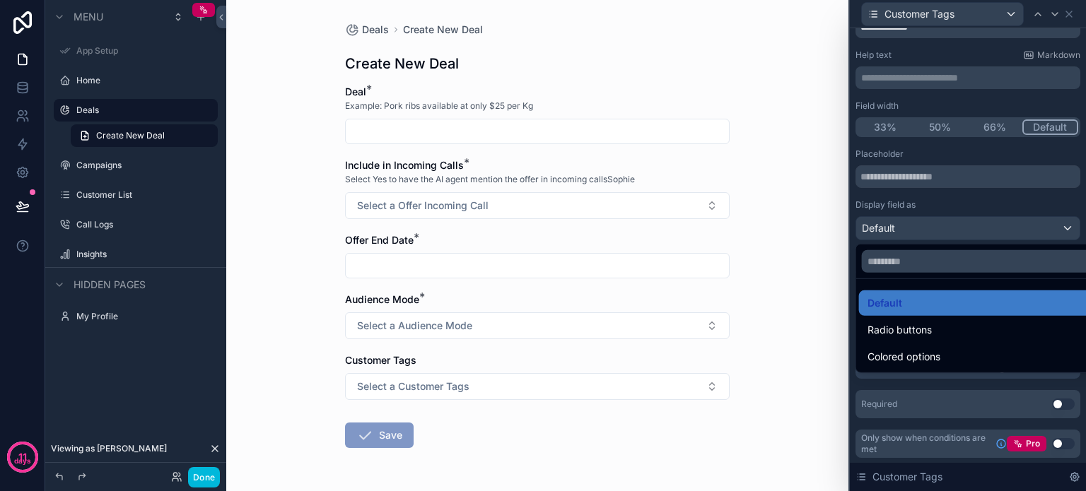
click at [937, 228] on div at bounding box center [968, 245] width 236 height 491
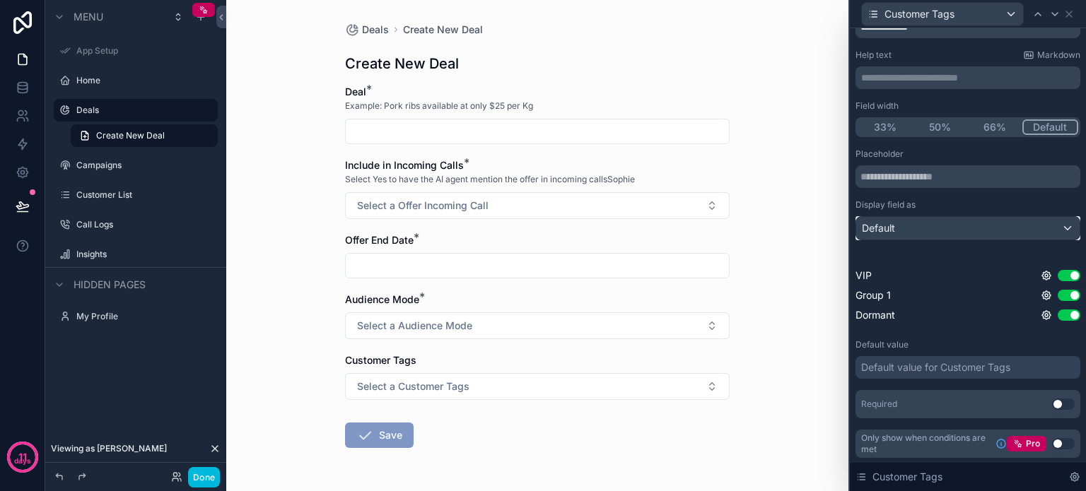
click at [937, 228] on div "Default" at bounding box center [967, 228] width 223 height 23
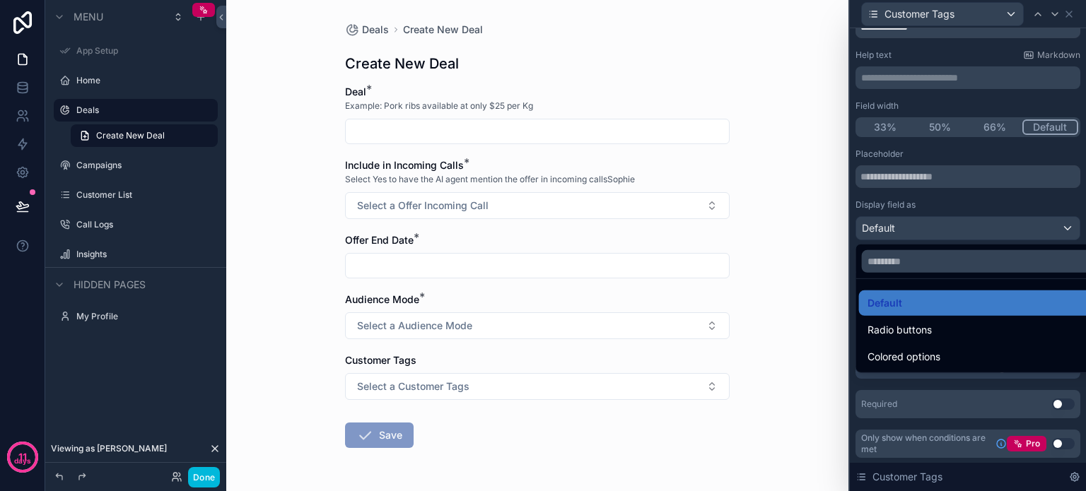
click at [937, 228] on div at bounding box center [968, 245] width 236 height 491
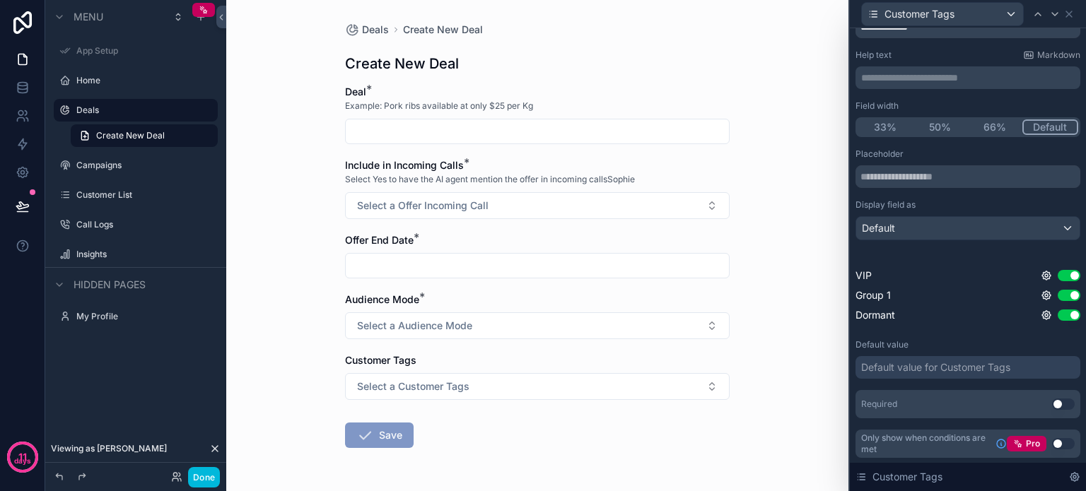
click at [1041, 270] on icon at bounding box center [1046, 275] width 11 height 11
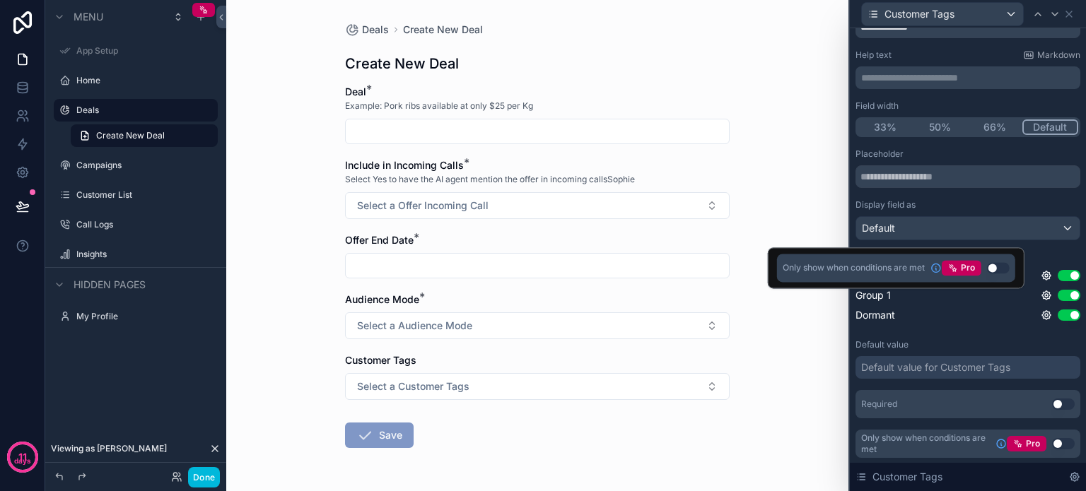
click at [1048, 257] on div "Placeholder Display field as Default VIP Use setting Group 1 Use setting Dorman…" at bounding box center [967, 238] width 225 height 180
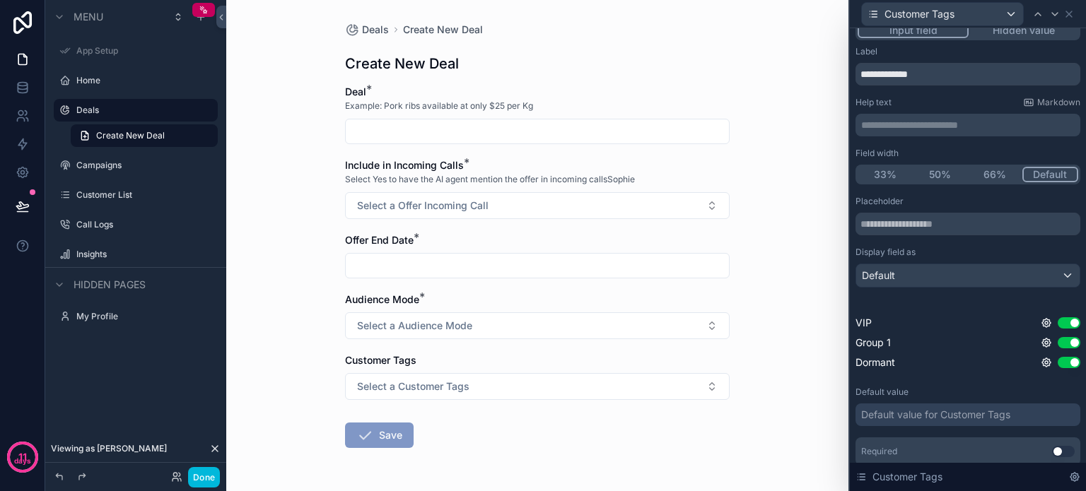
scroll to position [0, 0]
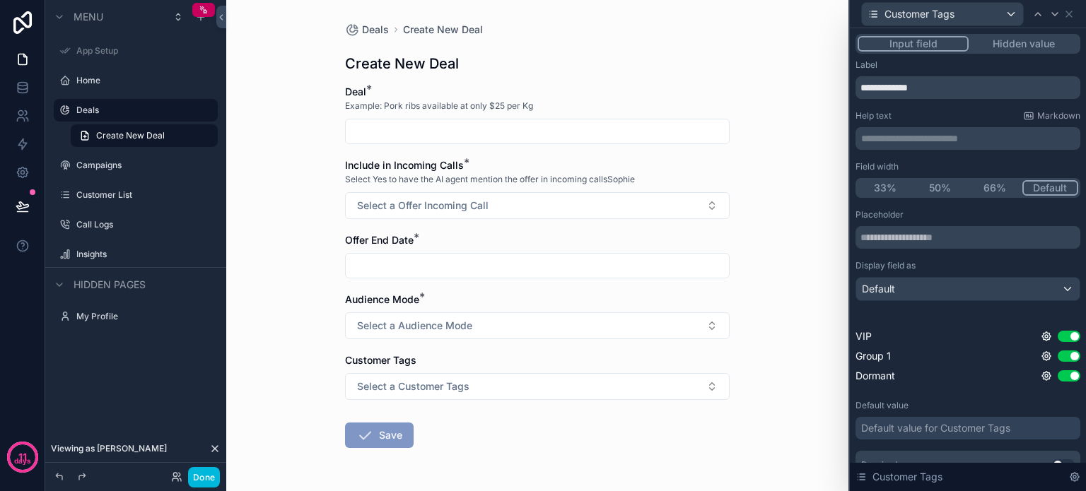
drag, startPoint x: 78, startPoint y: 109, endPoint x: 182, endPoint y: 105, distance: 104.0
click at [78, 109] on label "Deals" at bounding box center [142, 110] width 133 height 11
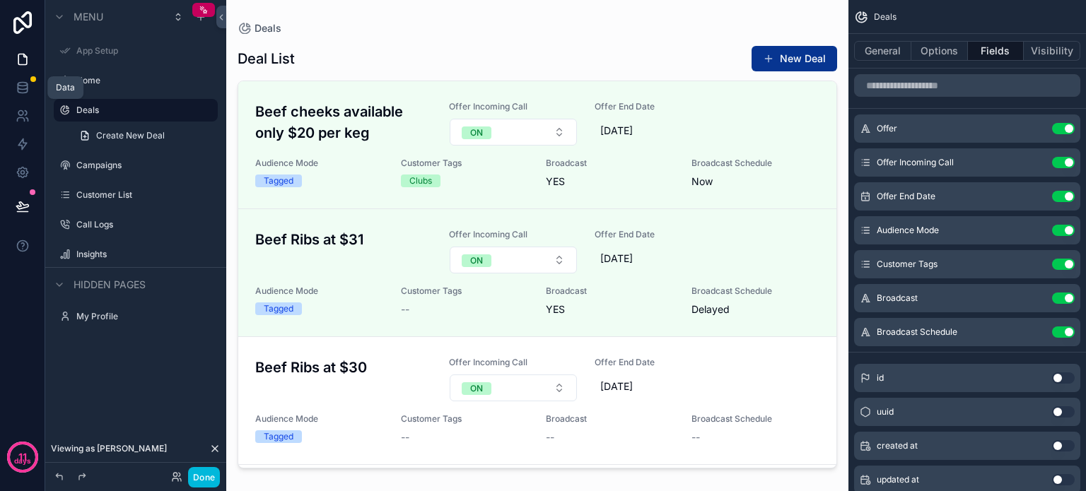
click at [18, 95] on link at bounding box center [22, 88] width 45 height 28
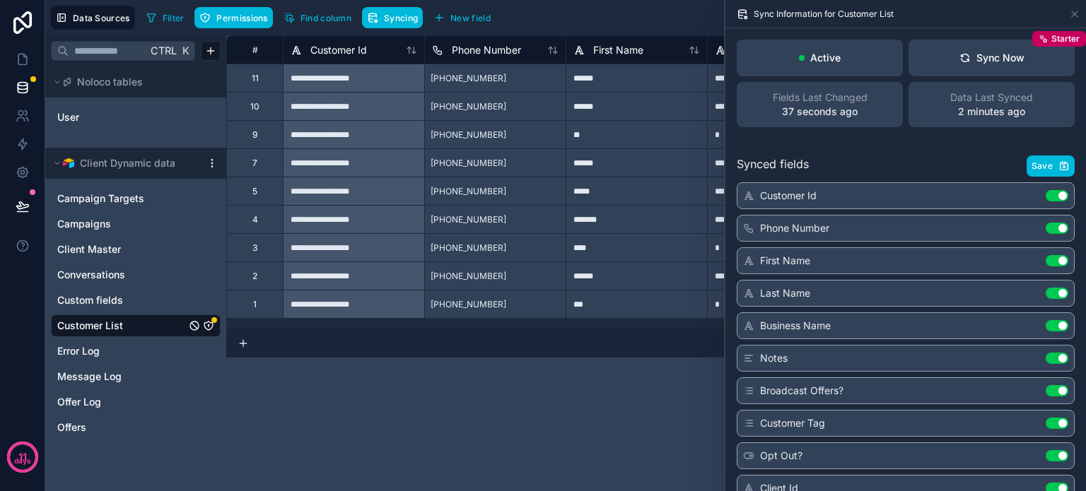
click at [117, 320] on span "Customer List" at bounding box center [90, 326] width 66 height 14
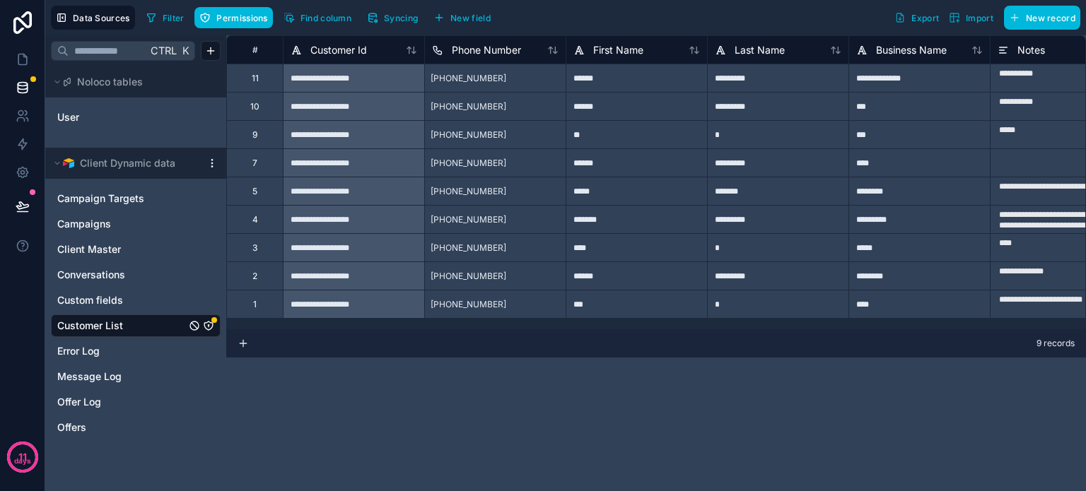
click at [206, 327] on icon "Customer List" at bounding box center [208, 325] width 11 height 11
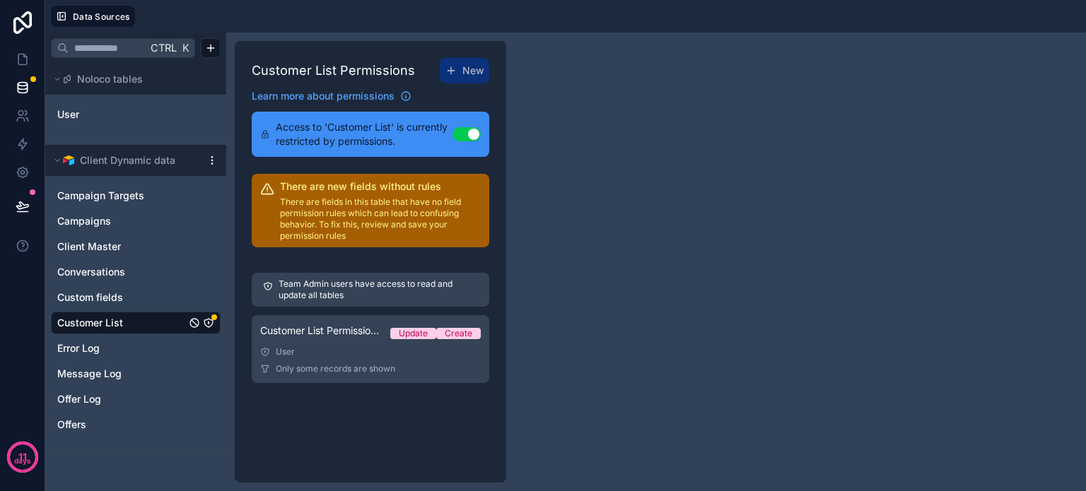
click at [322, 341] on div "Customer List Permission 1 Update Create" at bounding box center [370, 334] width 221 height 20
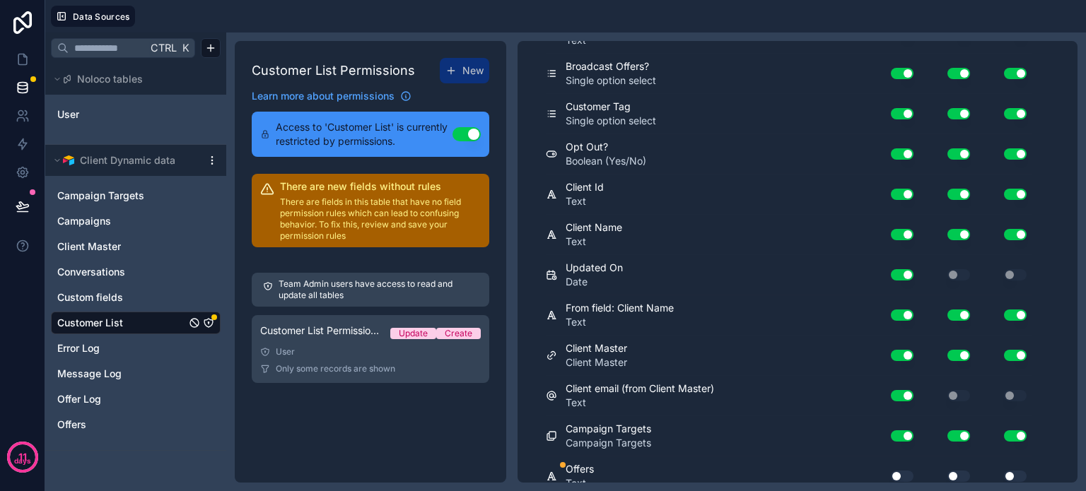
scroll to position [608, 0]
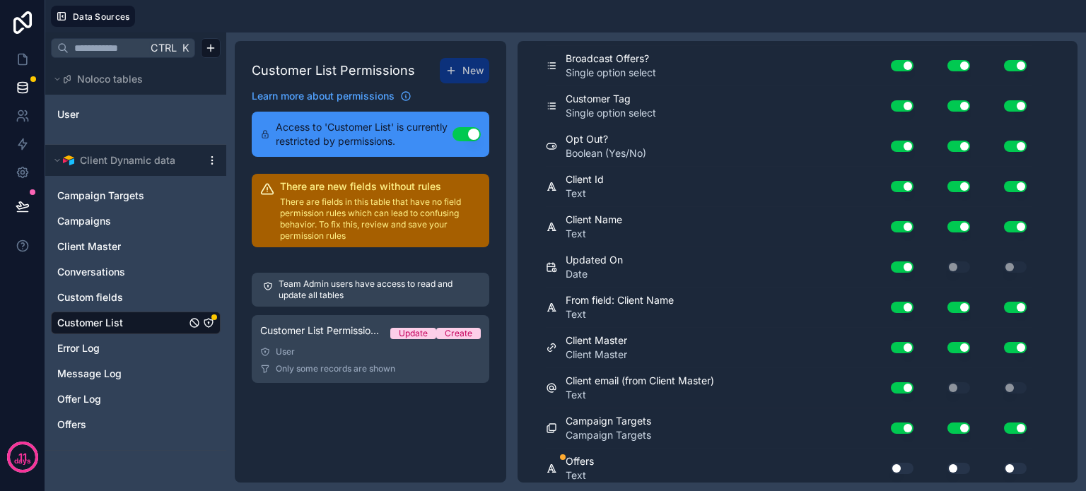
click at [904, 464] on button "Use setting" at bounding box center [902, 468] width 23 height 11
click at [955, 463] on button "Use setting" at bounding box center [958, 468] width 23 height 11
click at [1007, 463] on button "Use setting" at bounding box center [1015, 468] width 23 height 11
click at [1014, 463] on button "Use setting" at bounding box center [1015, 468] width 23 height 11
click at [957, 463] on button "Use setting" at bounding box center [958, 468] width 23 height 11
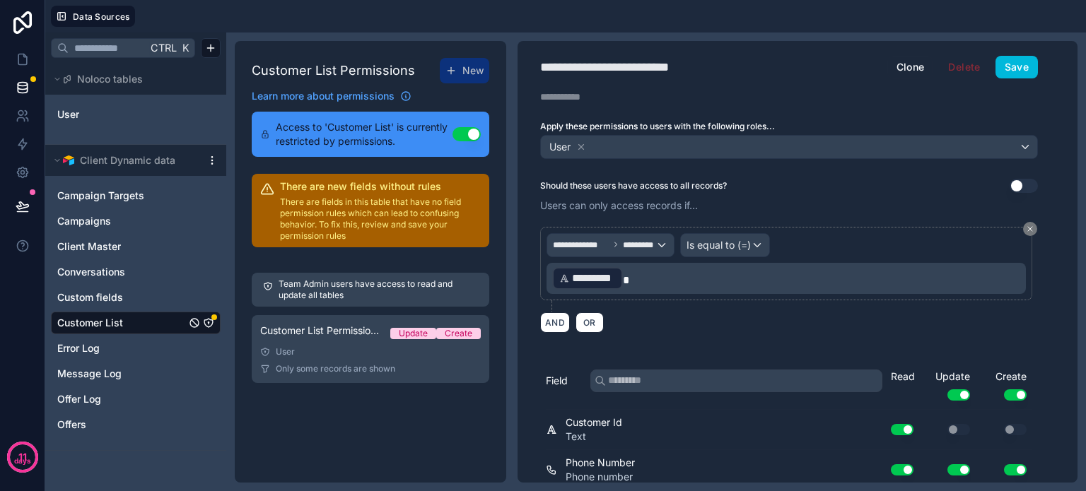
scroll to position [0, 0]
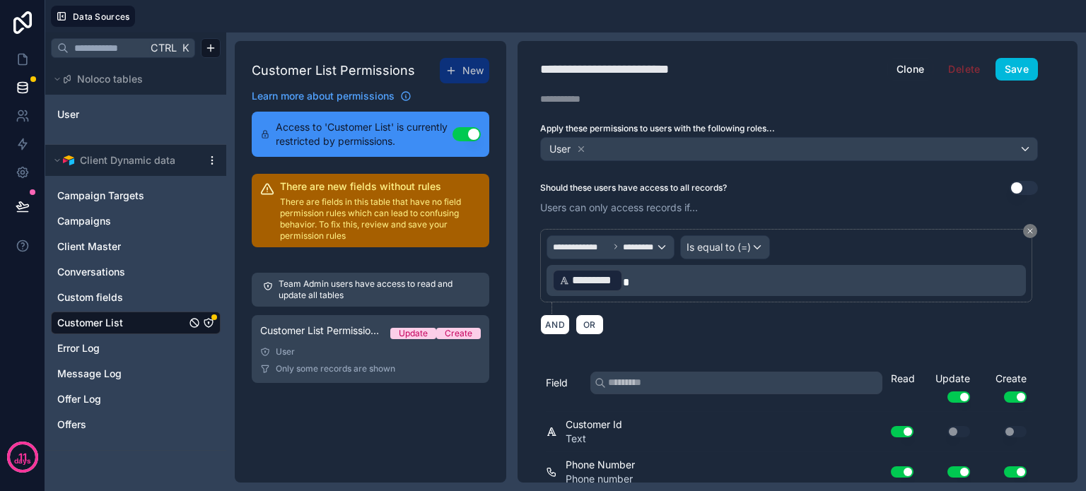
click at [1024, 75] on button "Save" at bounding box center [1016, 69] width 42 height 23
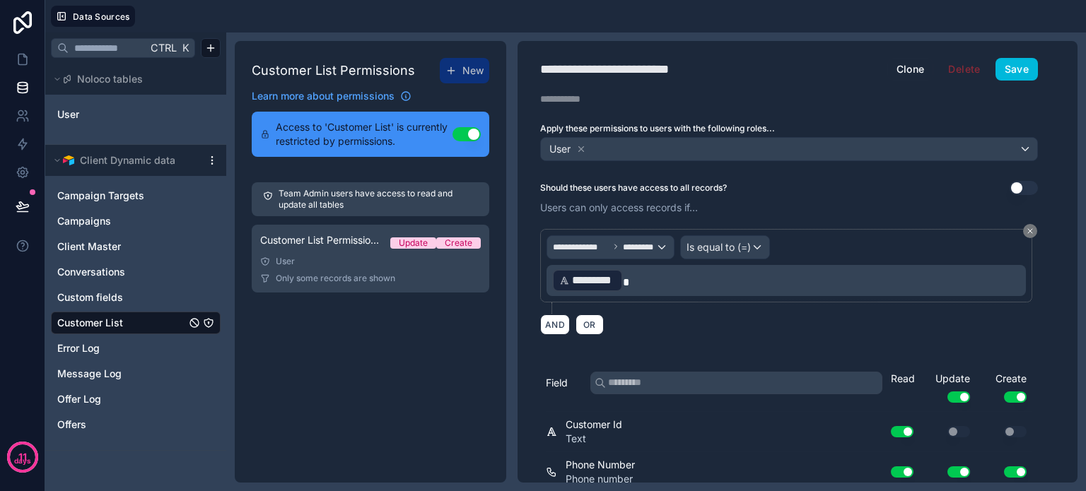
click at [115, 319] on span "Customer List" at bounding box center [90, 323] width 66 height 14
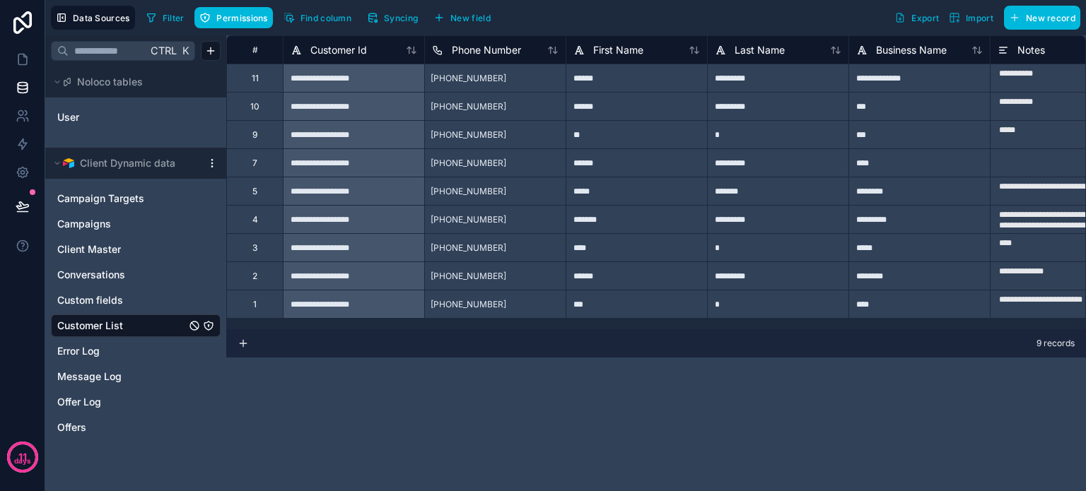
click at [384, 19] on span "Syncing" at bounding box center [401, 18] width 34 height 11
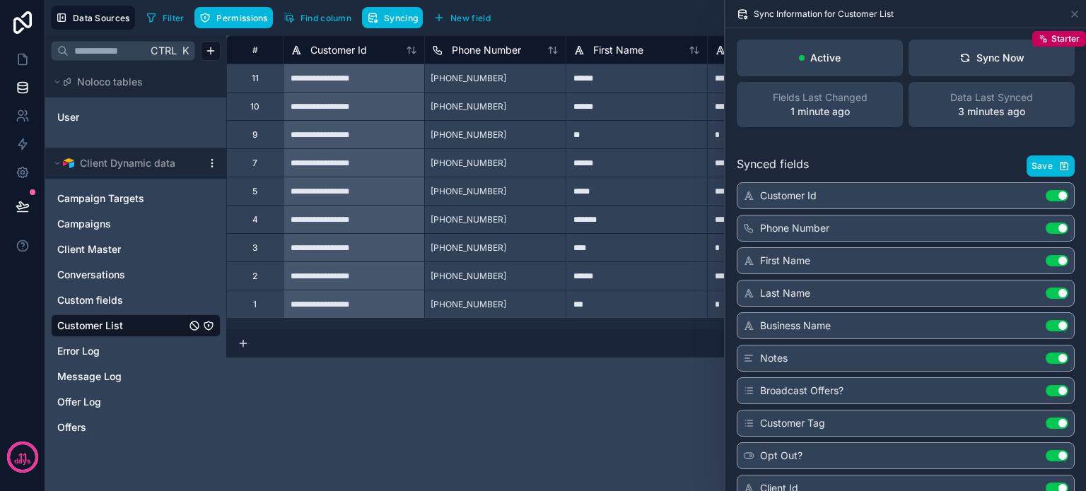
click at [984, 62] on div "Sync Now" at bounding box center [991, 58] width 65 height 14
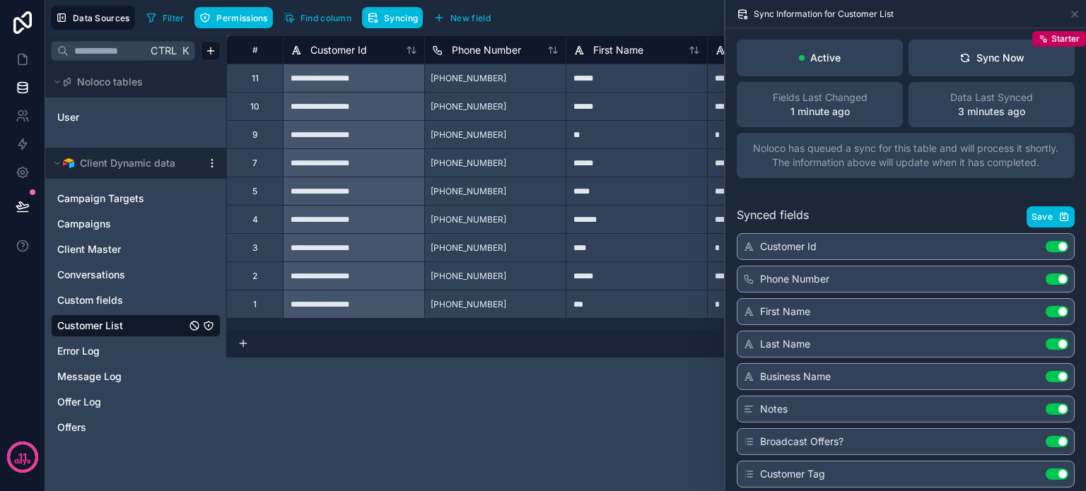
click at [72, 423] on span "Offers" at bounding box center [71, 428] width 29 height 14
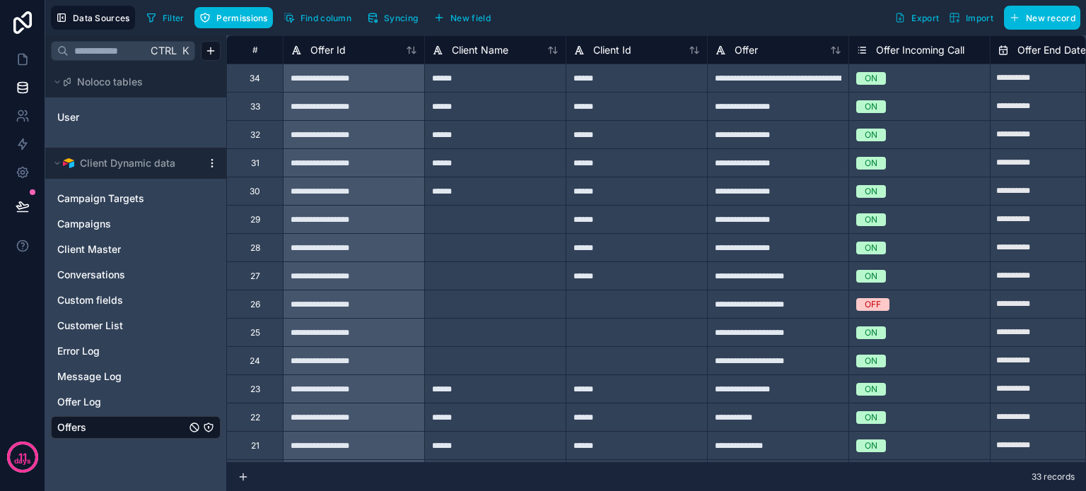
click at [388, 13] on span "Syncing" at bounding box center [401, 18] width 34 height 11
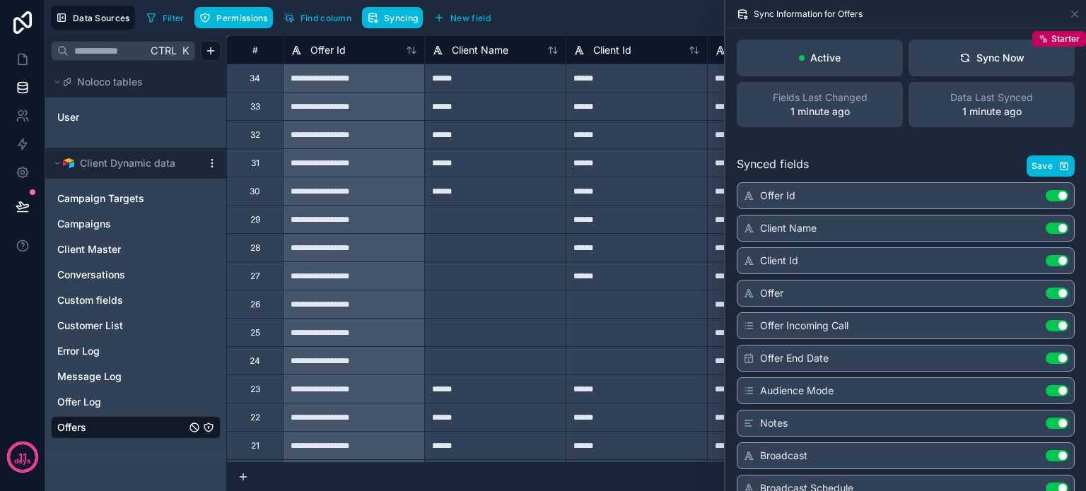
click at [964, 59] on div "Sync Now" at bounding box center [991, 58] width 65 height 14
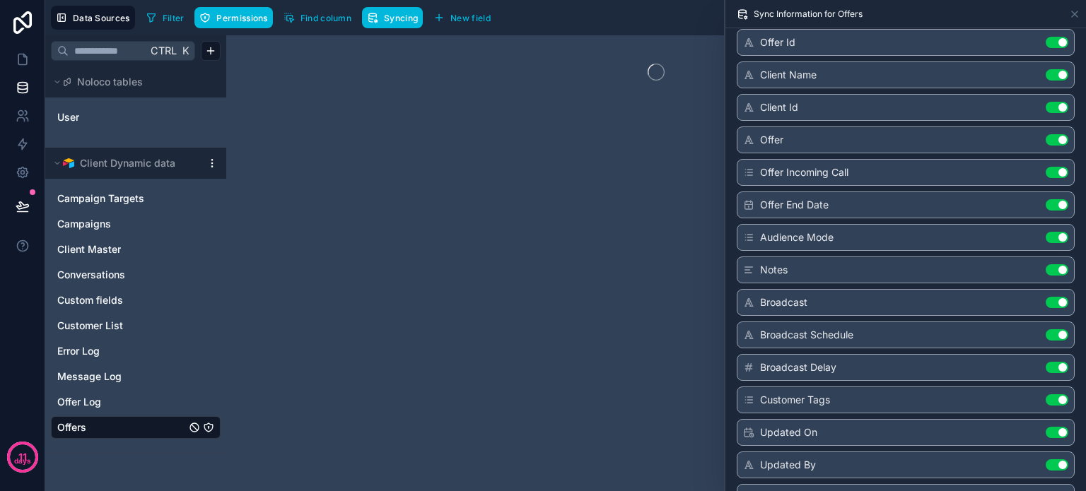
scroll to position [115, 0]
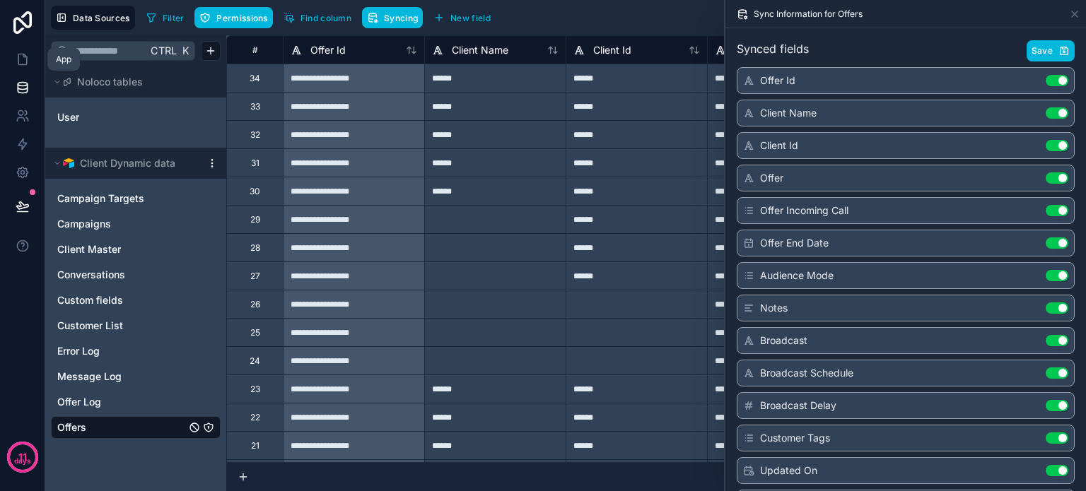
click at [21, 49] on link at bounding box center [22, 59] width 45 height 28
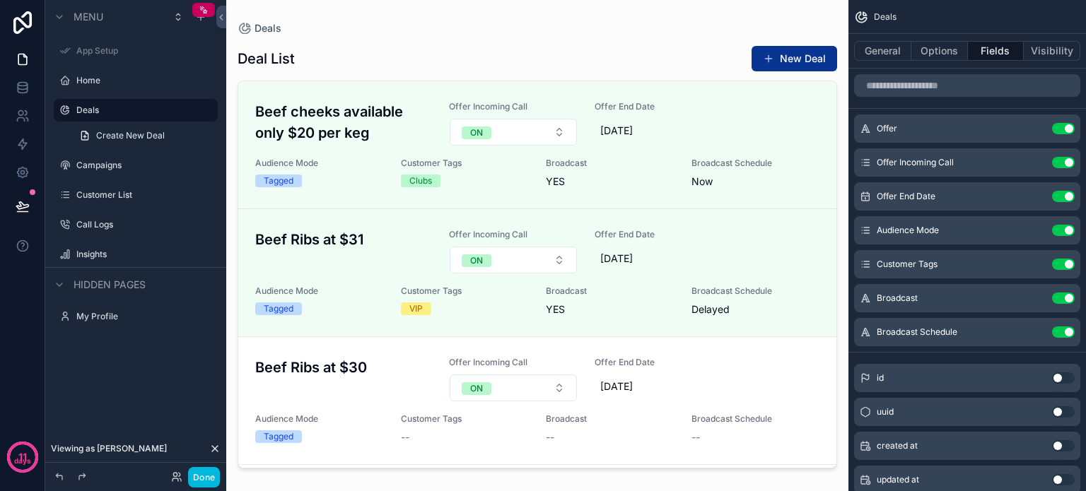
drag, startPoint x: 194, startPoint y: 474, endPoint x: 153, endPoint y: 428, distance: 61.1
click at [194, 474] on button "Done" at bounding box center [204, 477] width 32 height 21
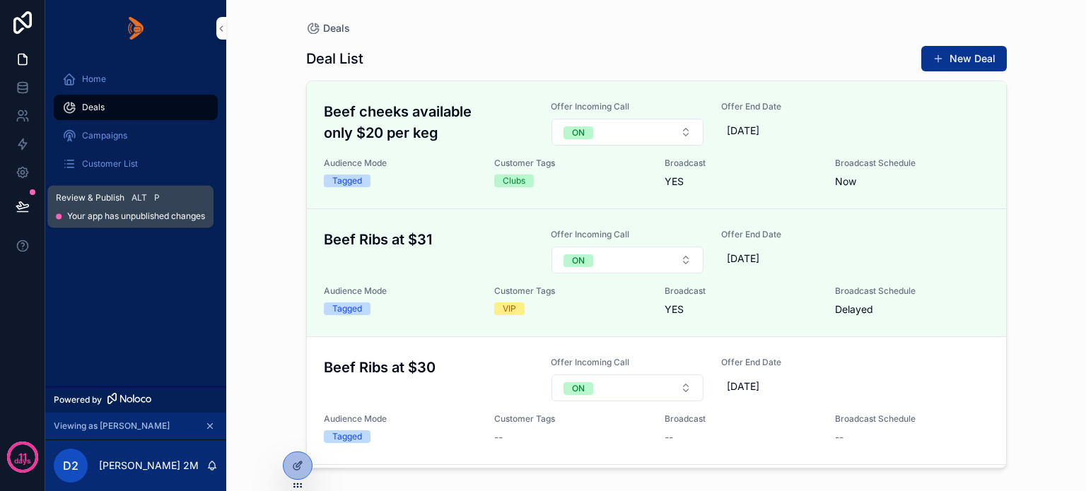
click at [21, 204] on icon at bounding box center [23, 206] width 14 height 14
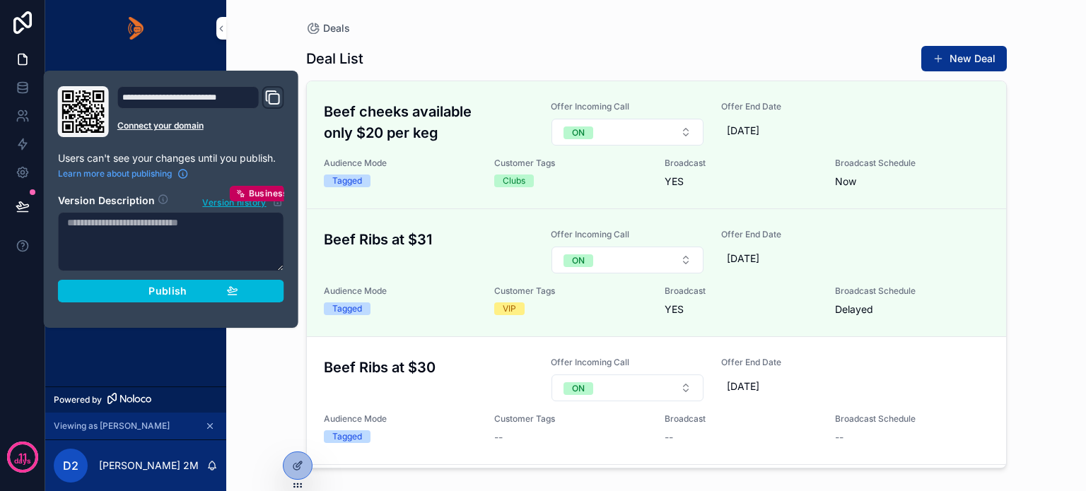
click at [99, 292] on button "Publish" at bounding box center [171, 291] width 226 height 23
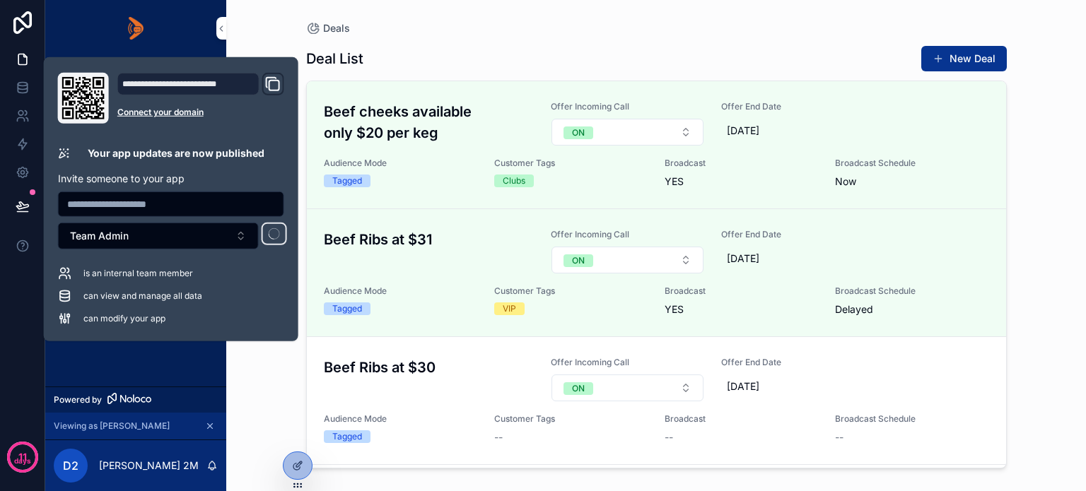
click at [110, 360] on div "Home Deals Campaigns Customer List Call Logs Insights" at bounding box center [135, 222] width 181 height 330
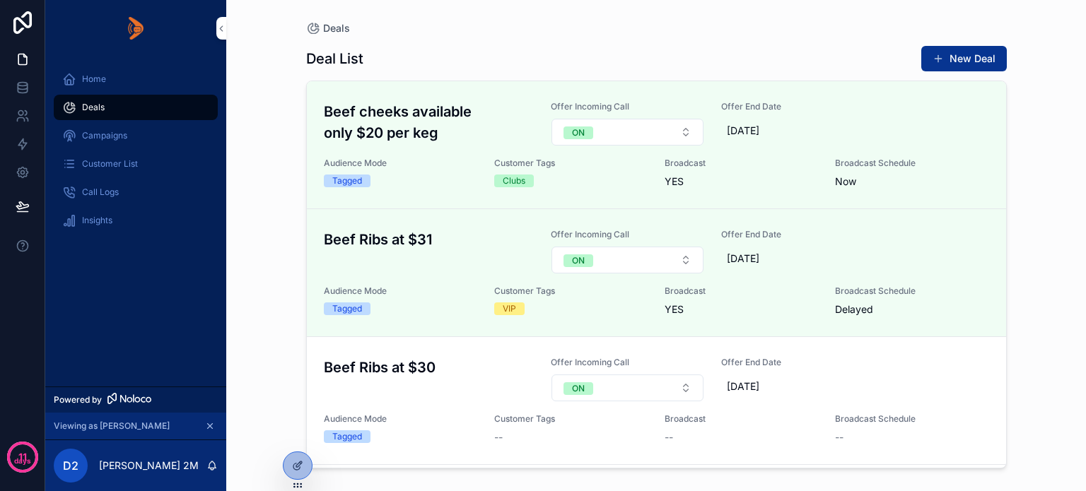
click at [295, 462] on icon at bounding box center [297, 465] width 11 height 11
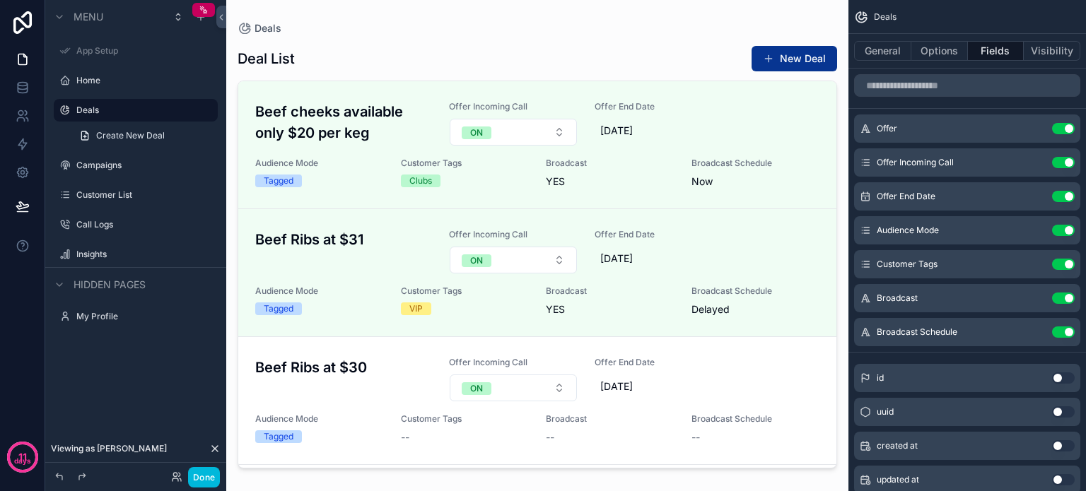
click at [781, 62] on div "scrollable content" at bounding box center [537, 237] width 622 height 474
click at [787, 62] on button "New Deal" at bounding box center [794, 58] width 86 height 25
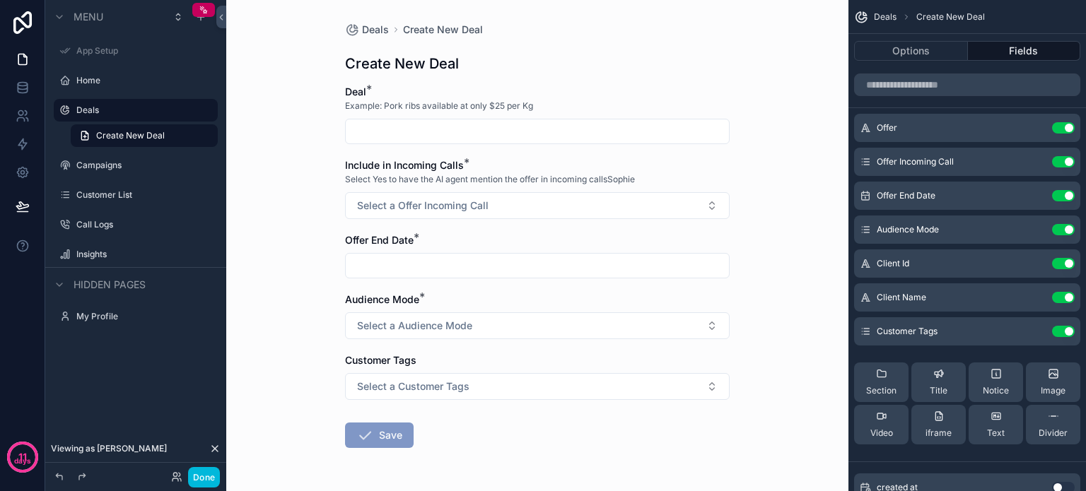
click at [0, 0] on icon "scrollable content" at bounding box center [0, 0] width 0 height 0
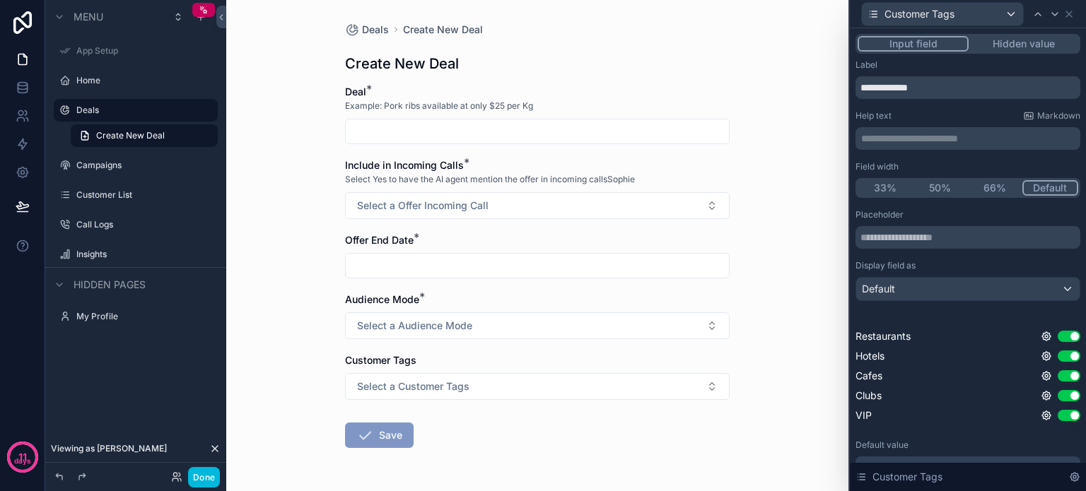
click at [206, 474] on button "Done" at bounding box center [204, 477] width 32 height 21
